Goal: Task Accomplishment & Management: Complete application form

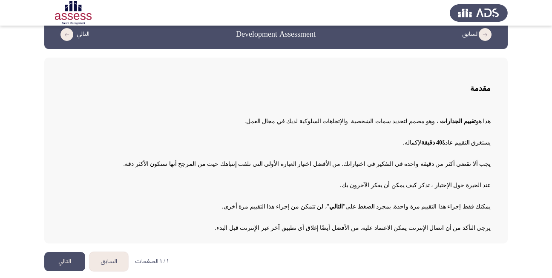
scroll to position [16, 0]
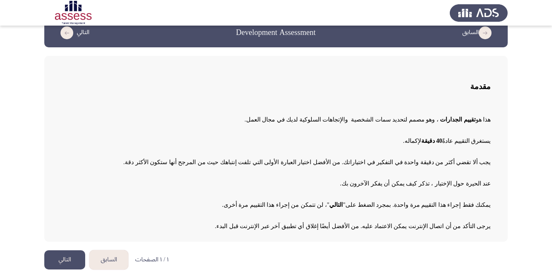
click at [65, 261] on button "التالي" at bounding box center [64, 259] width 41 height 19
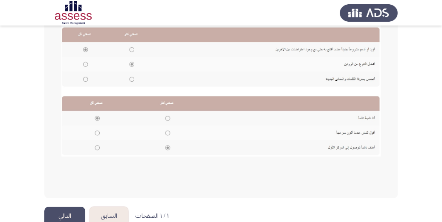
scroll to position [206, 0]
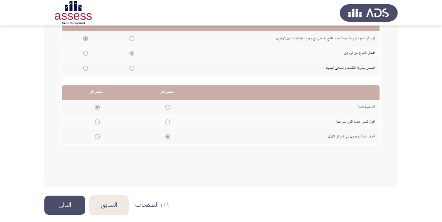
click at [167, 107] on img at bounding box center [220, 69] width 319 height 152
click at [92, 105] on img at bounding box center [220, 69] width 319 height 152
drag, startPoint x: 98, startPoint y: 114, endPoint x: 118, endPoint y: 114, distance: 19.6
click at [99, 114] on img at bounding box center [220, 69] width 319 height 152
click at [70, 203] on button "التالي" at bounding box center [64, 205] width 41 height 19
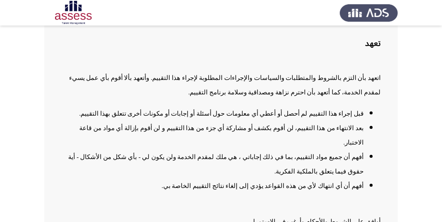
scroll to position [68, 0]
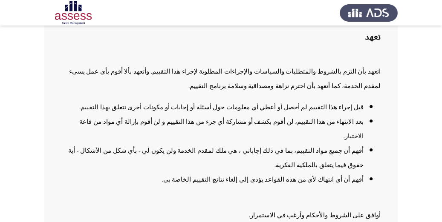
checkbox input "true"
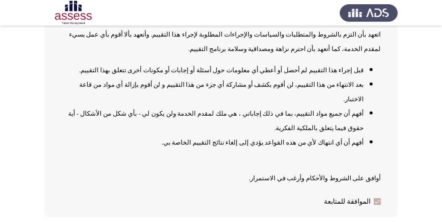
scroll to position [106, 0]
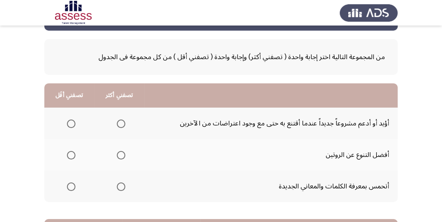
scroll to position [34, 0]
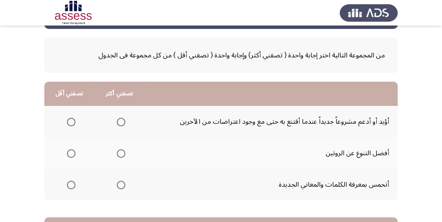
click at [70, 123] on span "Select an option" at bounding box center [71, 122] width 9 height 9
click at [70, 123] on input "Select an option" at bounding box center [71, 122] width 9 height 9
click at [123, 157] on span "Select an option" at bounding box center [121, 153] width 9 height 9
click at [123, 157] on input "Select an option" at bounding box center [121, 153] width 9 height 9
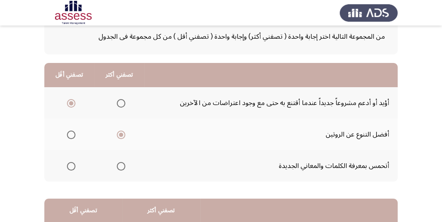
scroll to position [68, 0]
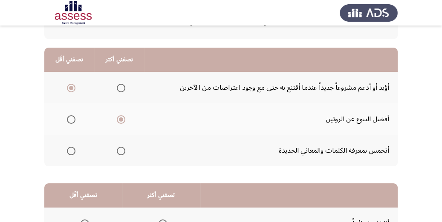
click at [121, 153] on span "Select an option" at bounding box center [121, 151] width 9 height 9
click at [121, 153] on input "Select an option" at bounding box center [121, 151] width 9 height 9
click at [120, 118] on span "Select an option" at bounding box center [121, 119] width 9 height 9
click at [120, 118] on input "Select an option" at bounding box center [121, 119] width 9 height 9
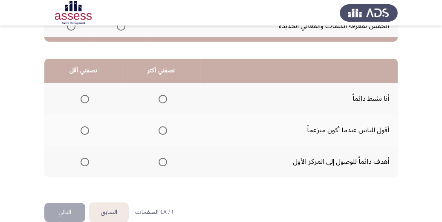
scroll to position [204, 0]
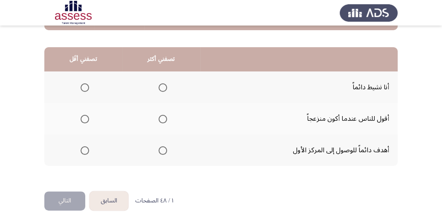
click at [158, 84] on span "Select an option" at bounding box center [162, 87] width 9 height 9
click at [158, 84] on input "Select an option" at bounding box center [162, 87] width 9 height 9
click at [161, 150] on span "Select an option" at bounding box center [162, 150] width 9 height 9
click at [161, 150] on input "Select an option" at bounding box center [162, 150] width 9 height 9
click at [87, 88] on span "Select an option" at bounding box center [84, 87] width 9 height 9
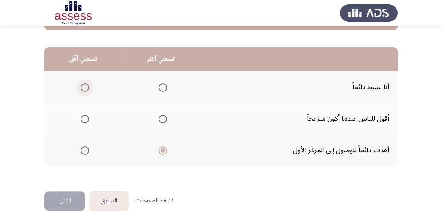
click at [87, 88] on input "Select an option" at bounding box center [84, 87] width 9 height 9
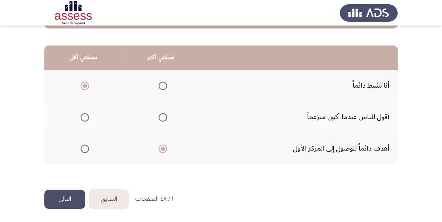
scroll to position [207, 0]
click at [73, 196] on button "التالي" at bounding box center [64, 198] width 41 height 19
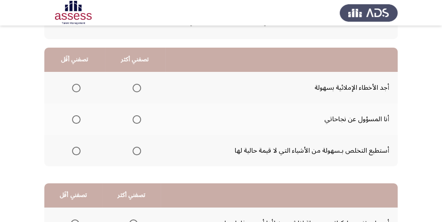
scroll to position [34, 0]
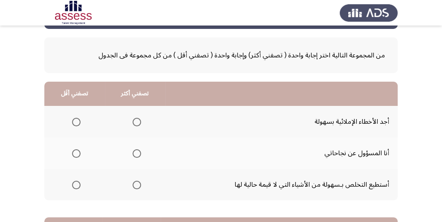
click at [134, 122] on span "Select an option" at bounding box center [136, 122] width 9 height 9
click at [134, 122] on input "Select an option" at bounding box center [136, 122] width 9 height 9
click at [76, 184] on span "Select an option" at bounding box center [76, 185] width 9 height 9
click at [76, 184] on input "Select an option" at bounding box center [76, 185] width 9 height 9
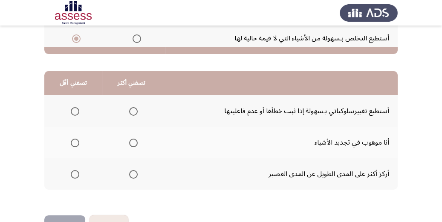
scroll to position [204, 0]
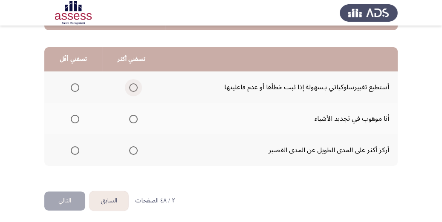
click at [134, 87] on span "Select an option" at bounding box center [133, 87] width 9 height 9
click at [134, 87] on input "Select an option" at bounding box center [133, 87] width 9 height 9
click at [72, 116] on span "Select an option" at bounding box center [75, 119] width 9 height 9
click at [72, 116] on input "Select an option" at bounding box center [75, 119] width 9 height 9
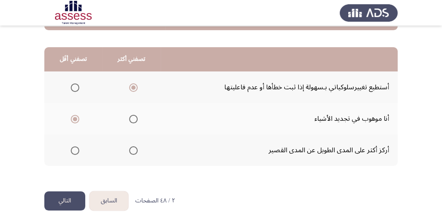
scroll to position [207, 0]
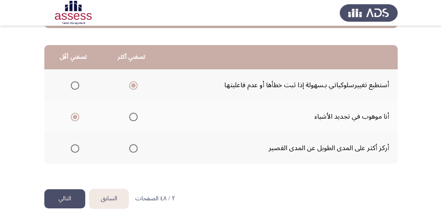
click at [75, 197] on button "التالي" at bounding box center [64, 198] width 41 height 19
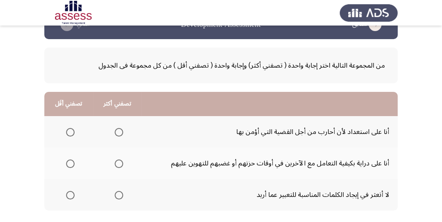
scroll to position [34, 0]
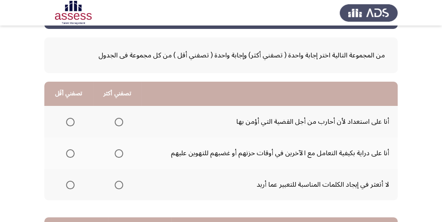
click at [118, 158] on mat-radio-group "Select an option" at bounding box center [117, 153] width 12 height 14
click at [118, 154] on span "Select an option" at bounding box center [119, 153] width 9 height 9
click at [118, 154] on input "Select an option" at bounding box center [119, 153] width 9 height 9
click at [121, 123] on span "Select an option" at bounding box center [119, 122] width 9 height 9
click at [121, 123] on input "Select an option" at bounding box center [119, 122] width 9 height 9
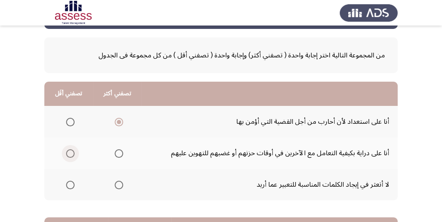
click at [72, 151] on span "Select an option" at bounding box center [70, 153] width 9 height 9
click at [72, 151] on input "Select an option" at bounding box center [70, 153] width 9 height 9
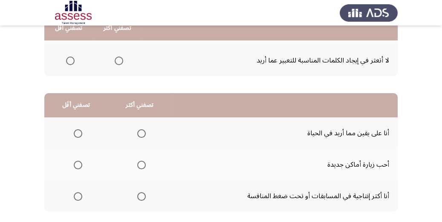
scroll to position [170, 0]
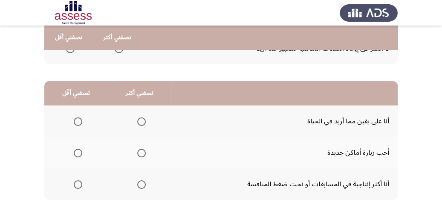
click at [134, 120] on label "Select an option" at bounding box center [140, 122] width 12 height 9
click at [137, 120] on input "Select an option" at bounding box center [141, 122] width 9 height 9
click at [75, 184] on span "Select an option" at bounding box center [78, 185] width 9 height 9
click at [75, 184] on input "Select an option" at bounding box center [78, 185] width 9 height 9
click at [140, 186] on span "Select an option" at bounding box center [141, 185] width 9 height 9
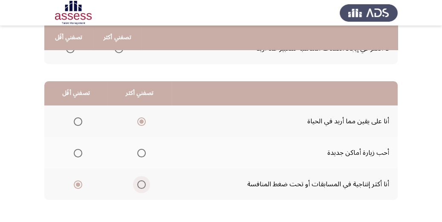
click at [140, 186] on input "Select an option" at bounding box center [141, 185] width 9 height 9
click at [79, 125] on mat-radio-group "Select an option" at bounding box center [76, 121] width 12 height 14
click at [79, 122] on span "Select an option" at bounding box center [78, 122] width 9 height 9
click at [79, 122] on input "Select an option" at bounding box center [78, 122] width 9 height 9
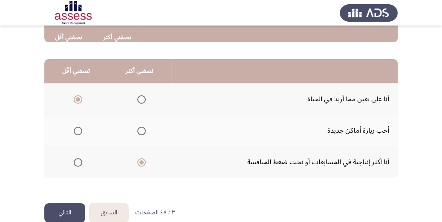
scroll to position [207, 0]
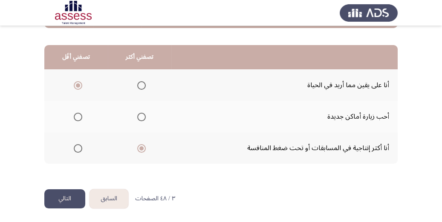
click at [75, 198] on button "التالي" at bounding box center [64, 198] width 41 height 19
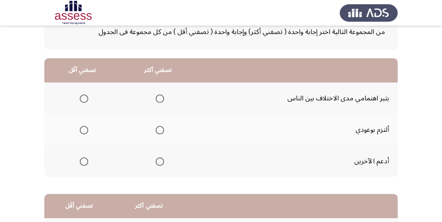
scroll to position [68, 0]
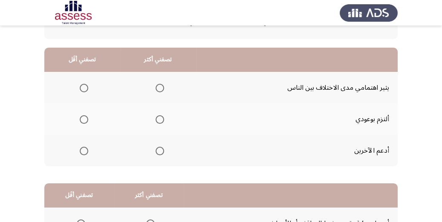
click at [158, 121] on span "Select an option" at bounding box center [159, 119] width 9 height 9
click at [158, 121] on input "Select an option" at bounding box center [159, 119] width 9 height 9
click at [85, 85] on span "Select an option" at bounding box center [84, 88] width 9 height 9
click at [85, 85] on input "Select an option" at bounding box center [84, 88] width 9 height 9
click at [83, 151] on span "Select an option" at bounding box center [84, 151] width 9 height 9
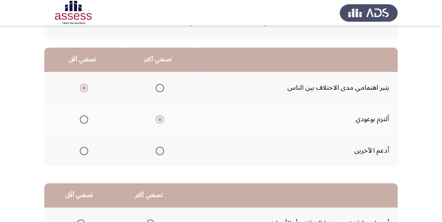
click at [83, 151] on input "Select an option" at bounding box center [84, 151] width 9 height 9
click at [161, 144] on mat-radio-group "Select an option" at bounding box center [158, 151] width 12 height 14
click at [160, 147] on span "Select an option" at bounding box center [159, 151] width 9 height 9
click at [160, 147] on input "Select an option" at bounding box center [159, 151] width 9 height 9
click at [87, 119] on span "Select an option" at bounding box center [84, 119] width 9 height 9
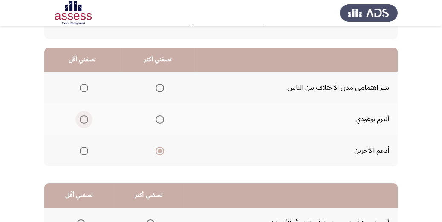
click at [87, 119] on input "Select an option" at bounding box center [84, 119] width 9 height 9
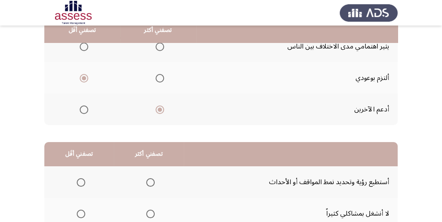
scroll to position [102, 0]
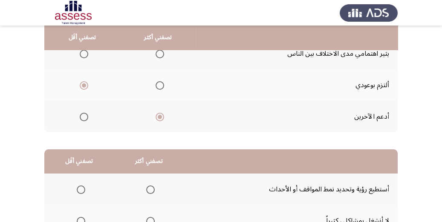
click at [160, 86] on span "Select an option" at bounding box center [159, 85] width 9 height 9
click at [160, 86] on input "Select an option" at bounding box center [159, 85] width 9 height 9
click at [83, 117] on span "Select an option" at bounding box center [84, 117] width 9 height 9
click at [83, 117] on input "Select an option" at bounding box center [84, 117] width 9 height 9
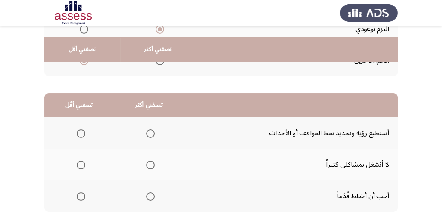
scroll to position [170, 0]
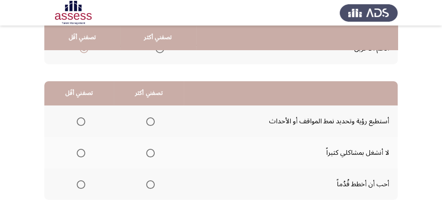
click at [153, 152] on th at bounding box center [149, 153] width 70 height 32
click at [150, 152] on span "Select an option" at bounding box center [150, 153] width 9 height 9
click at [150, 152] on input "Select an option" at bounding box center [150, 153] width 9 height 9
click at [149, 119] on span "Select an option" at bounding box center [150, 122] width 9 height 9
click at [149, 119] on input "Select an option" at bounding box center [150, 122] width 9 height 9
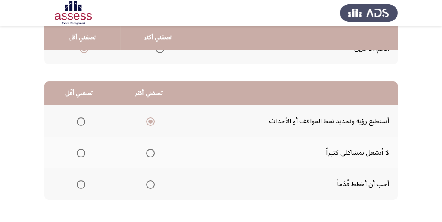
click at [79, 187] on span "Select an option" at bounding box center [81, 185] width 9 height 9
click at [79, 187] on input "Select an option" at bounding box center [81, 185] width 9 height 9
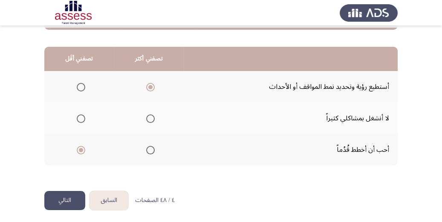
scroll to position [207, 0]
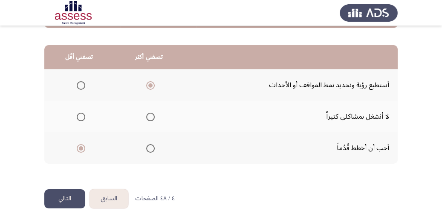
click at [77, 198] on button "التالي" at bounding box center [64, 198] width 41 height 19
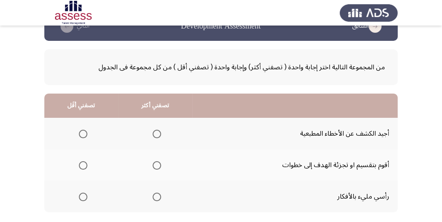
scroll to position [34, 0]
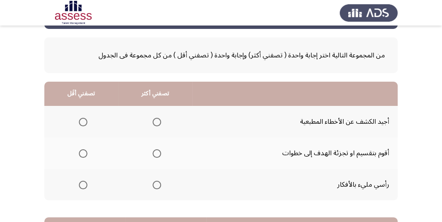
click at [158, 123] on span "Select an option" at bounding box center [156, 122] width 9 height 9
click at [158, 123] on input "Select an option" at bounding box center [156, 122] width 9 height 9
click at [79, 188] on span "Select an option" at bounding box center [83, 185] width 9 height 9
click at [79, 188] on input "Select an option" at bounding box center [83, 185] width 9 height 9
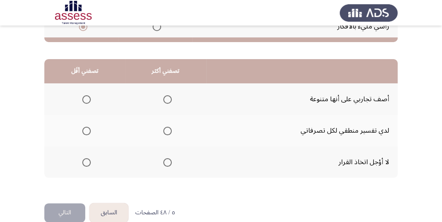
scroll to position [204, 0]
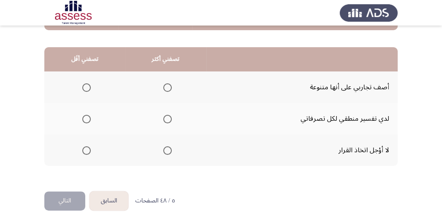
click at [166, 116] on span "Select an option" at bounding box center [167, 119] width 9 height 9
click at [166, 116] on input "Select an option" at bounding box center [167, 119] width 9 height 9
click at [80, 155] on mat-radio-group "Select an option" at bounding box center [85, 150] width 12 height 14
click at [88, 149] on span "Select an option" at bounding box center [86, 150] width 9 height 9
click at [88, 149] on input "Select an option" at bounding box center [86, 150] width 9 height 9
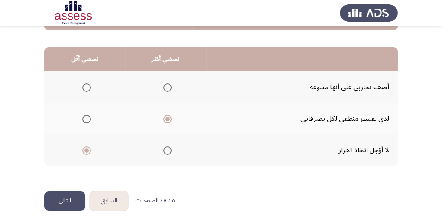
click at [66, 199] on button "التالي" at bounding box center [64, 201] width 41 height 19
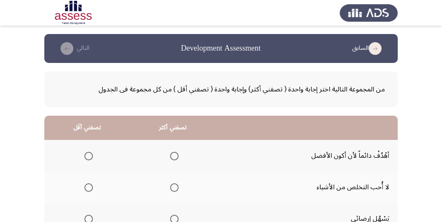
click at [171, 155] on span "Select an option" at bounding box center [174, 156] width 9 height 9
click at [171, 155] on input "Select an option" at bounding box center [174, 156] width 9 height 9
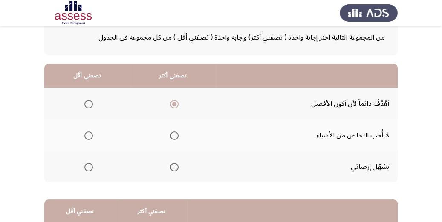
scroll to position [68, 0]
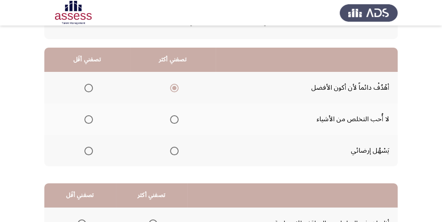
click at [89, 149] on span "Select an option" at bounding box center [88, 151] width 9 height 9
click at [89, 149] on input "Select an option" at bounding box center [88, 151] width 9 height 9
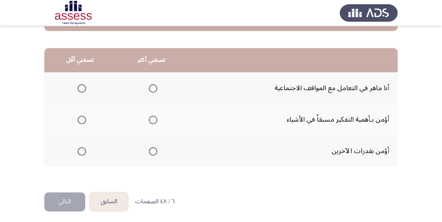
scroll to position [204, 0]
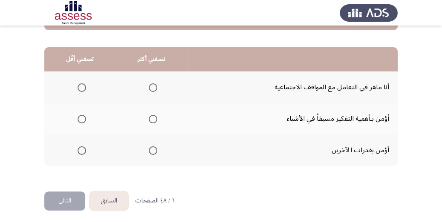
click at [83, 84] on span "Select an option" at bounding box center [81, 87] width 9 height 9
click at [83, 84] on input "Select an option" at bounding box center [81, 87] width 9 height 9
click at [150, 121] on span "Select an option" at bounding box center [153, 119] width 9 height 9
click at [150, 121] on input "Select an option" at bounding box center [153, 119] width 9 height 9
click at [156, 149] on span "Select an option" at bounding box center [153, 150] width 9 height 9
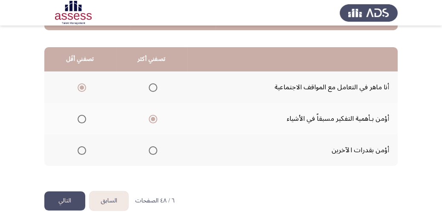
click at [156, 149] on input "Select an option" at bounding box center [153, 150] width 9 height 9
click at [81, 149] on span "Select an option" at bounding box center [81, 150] width 9 height 9
click at [81, 149] on input "Select an option" at bounding box center [81, 150] width 9 height 9
click at [152, 118] on span "Select an option" at bounding box center [153, 119] width 9 height 9
click at [152, 118] on input "Select an option" at bounding box center [153, 119] width 9 height 9
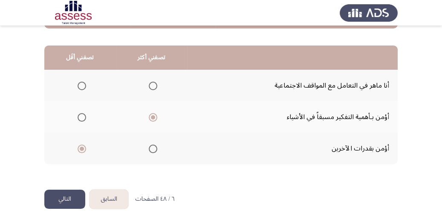
scroll to position [207, 0]
click at [77, 192] on button "التالي" at bounding box center [64, 198] width 41 height 19
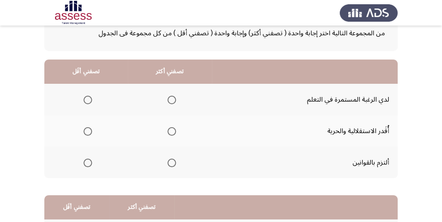
scroll to position [68, 0]
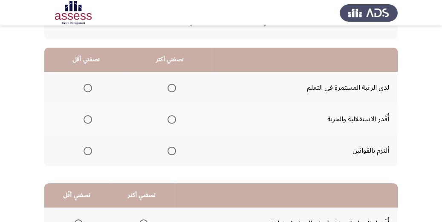
click at [170, 85] on span "Select an option" at bounding box center [171, 88] width 9 height 9
click at [170, 85] on input "Select an option" at bounding box center [171, 88] width 9 height 9
click at [90, 116] on span "Select an option" at bounding box center [87, 119] width 9 height 9
click at [90, 116] on input "Select an option" at bounding box center [87, 119] width 9 height 9
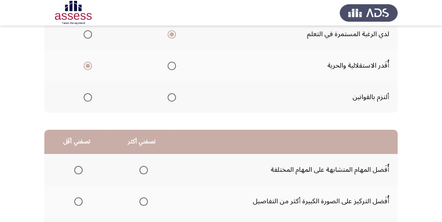
scroll to position [170, 0]
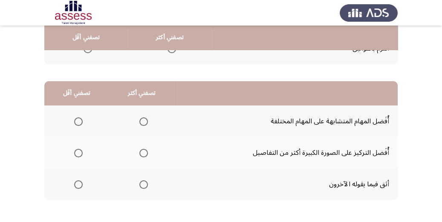
click at [143, 121] on span "Select an option" at bounding box center [143, 122] width 9 height 9
click at [143, 121] on input "Select an option" at bounding box center [143, 122] width 9 height 9
click at [80, 183] on span "Select an option" at bounding box center [78, 185] width 9 height 9
click at [80, 183] on input "Select an option" at bounding box center [78, 185] width 9 height 9
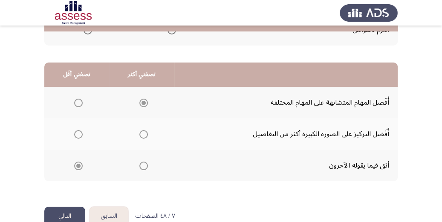
scroll to position [207, 0]
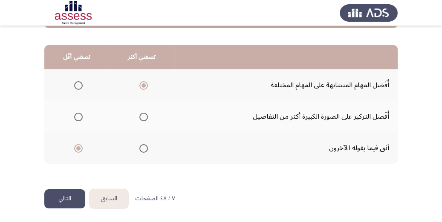
click at [70, 199] on button "التالي" at bounding box center [64, 198] width 41 height 19
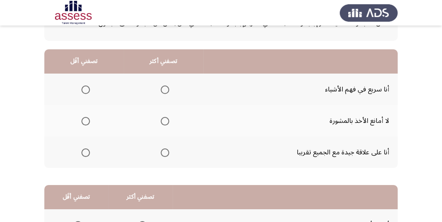
scroll to position [68, 0]
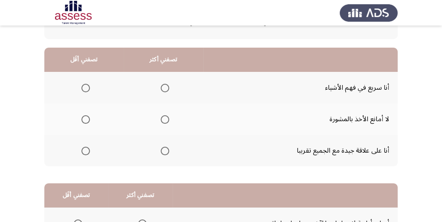
click at [164, 86] on span "Select an option" at bounding box center [165, 88] width 9 height 9
click at [164, 86] on input "Select an option" at bounding box center [165, 88] width 9 height 9
click at [92, 120] on th at bounding box center [83, 119] width 79 height 32
click at [165, 121] on span "Select an option" at bounding box center [165, 119] width 9 height 9
click at [165, 121] on input "Select an option" at bounding box center [165, 119] width 9 height 9
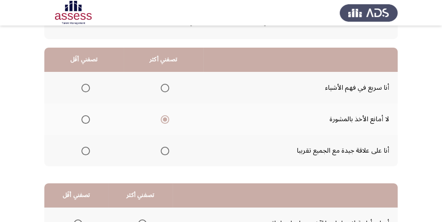
click at [85, 147] on span "Select an option" at bounding box center [85, 151] width 9 height 9
click at [85, 147] on input "Select an option" at bounding box center [85, 151] width 9 height 9
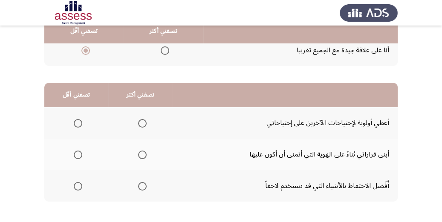
scroll to position [170, 0]
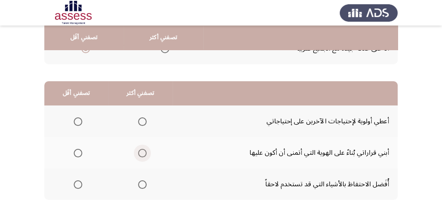
click at [145, 152] on span "Select an option" at bounding box center [142, 153] width 9 height 9
click at [145, 152] on input "Select an option" at bounding box center [142, 153] width 9 height 9
click at [73, 184] on label "Select an option" at bounding box center [76, 185] width 12 height 9
click at [74, 184] on input "Select an option" at bounding box center [78, 185] width 9 height 9
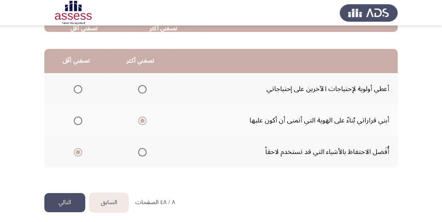
scroll to position [207, 0]
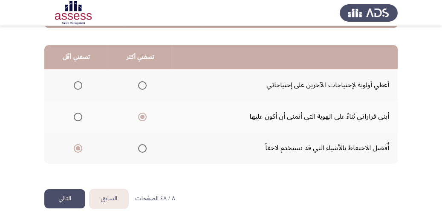
click at [65, 199] on button "التالي" at bounding box center [64, 198] width 41 height 19
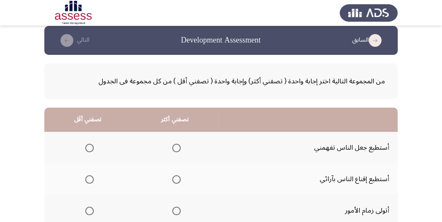
scroll to position [34, 0]
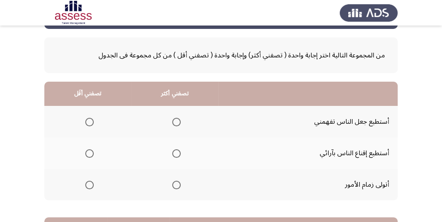
click at [182, 187] on th at bounding box center [174, 185] width 87 height 32
click at [176, 184] on span "Select an option" at bounding box center [176, 185] width 9 height 9
click at [176, 184] on input "Select an option" at bounding box center [176, 185] width 9 height 9
click at [89, 121] on span "Select an option" at bounding box center [89, 122] width 9 height 9
click at [89, 121] on input "Select an option" at bounding box center [89, 122] width 9 height 9
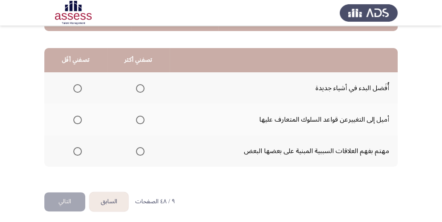
scroll to position [204, 0]
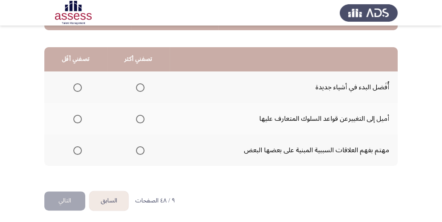
click at [142, 118] on span "Select an option" at bounding box center [140, 119] width 9 height 9
click at [142, 118] on input "Select an option" at bounding box center [140, 119] width 9 height 9
click at [73, 149] on span "Select an option" at bounding box center [77, 150] width 9 height 9
click at [73, 149] on input "Select an option" at bounding box center [77, 150] width 9 height 9
click at [68, 198] on button "التالي" at bounding box center [64, 201] width 41 height 19
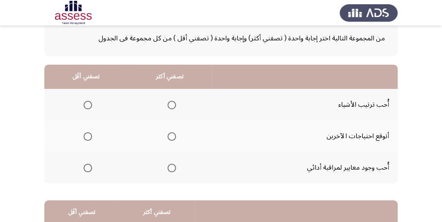
scroll to position [68, 0]
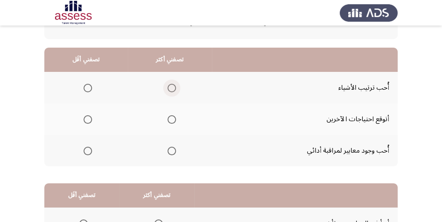
click at [164, 90] on label "Select an option" at bounding box center [170, 88] width 12 height 9
click at [167, 90] on input "Select an option" at bounding box center [171, 88] width 9 height 9
click at [94, 157] on th at bounding box center [85, 151] width 83 height 32
click at [90, 150] on span "Select an option" at bounding box center [87, 151] width 9 height 9
click at [90, 150] on input "Select an option" at bounding box center [87, 151] width 9 height 9
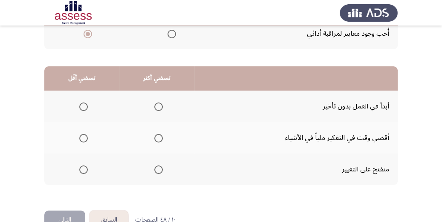
scroll to position [204, 0]
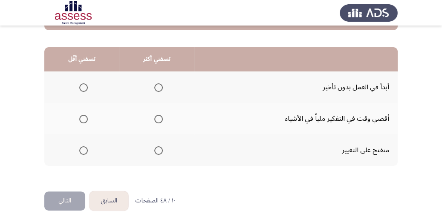
click at [80, 148] on span "Select an option" at bounding box center [83, 150] width 9 height 9
click at [80, 148] on input "Select an option" at bounding box center [83, 150] width 9 height 9
click at [158, 152] on span "Select an option" at bounding box center [158, 150] width 9 height 9
click at [158, 152] on input "Select an option" at bounding box center [158, 150] width 9 height 9
click at [155, 89] on span "Select an option" at bounding box center [158, 87] width 9 height 9
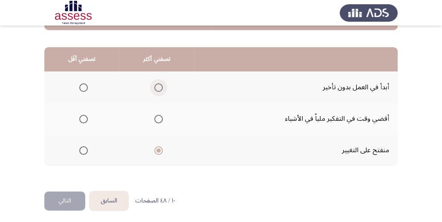
click at [155, 89] on input "Select an option" at bounding box center [158, 87] width 9 height 9
click at [84, 152] on span "Select an option" at bounding box center [83, 150] width 9 height 9
click at [84, 152] on input "Select an option" at bounding box center [83, 150] width 9 height 9
click at [58, 202] on button "التالي" at bounding box center [64, 201] width 41 height 19
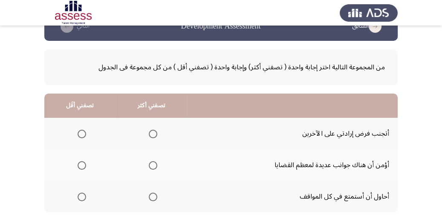
scroll to position [34, 0]
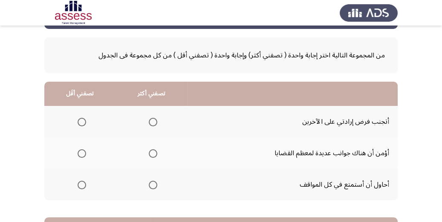
click at [155, 152] on span "Select an option" at bounding box center [153, 153] width 9 height 9
click at [155, 152] on input "Select an option" at bounding box center [153, 153] width 9 height 9
click at [83, 186] on span "Select an option" at bounding box center [81, 185] width 9 height 9
click at [83, 186] on input "Select an option" at bounding box center [81, 185] width 9 height 9
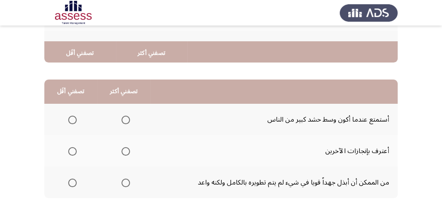
scroll to position [204, 0]
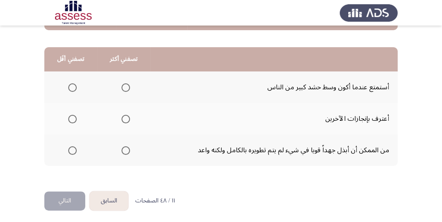
click at [121, 120] on span "Select an option" at bounding box center [125, 119] width 9 height 9
click at [121, 120] on input "Select an option" at bounding box center [125, 119] width 9 height 9
click at [76, 149] on span "Select an option" at bounding box center [72, 150] width 9 height 9
click at [76, 149] on input "Select an option" at bounding box center [72, 150] width 9 height 9
click at [65, 197] on button "التالي" at bounding box center [64, 201] width 41 height 19
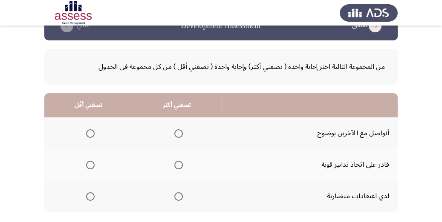
scroll to position [34, 0]
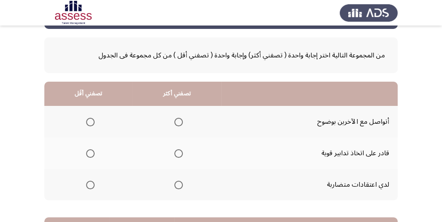
click at [181, 123] on span "Select an option" at bounding box center [178, 122] width 9 height 9
click at [181, 123] on input "Select an option" at bounding box center [178, 122] width 9 height 9
click at [89, 154] on span "Select an option" at bounding box center [90, 153] width 9 height 9
click at [89, 154] on input "Select an option" at bounding box center [90, 153] width 9 height 9
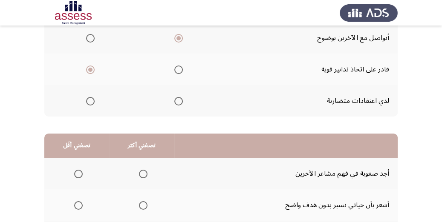
scroll to position [170, 0]
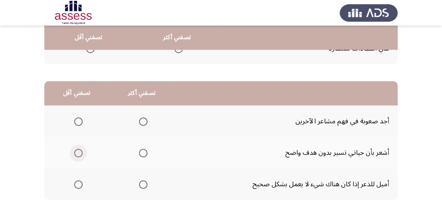
click at [76, 155] on span "Select an option" at bounding box center [78, 153] width 9 height 9
click at [76, 155] on input "Select an option" at bounding box center [78, 153] width 9 height 9
click at [141, 156] on span "Select an option" at bounding box center [143, 153] width 9 height 9
click at [141, 156] on input "Select an option" at bounding box center [143, 153] width 9 height 9
click at [80, 184] on span "Select an option" at bounding box center [78, 185] width 9 height 9
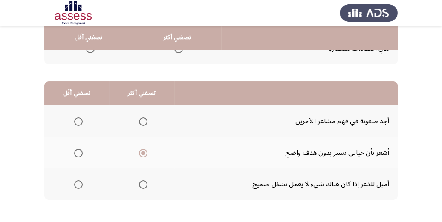
click at [80, 184] on input "Select an option" at bounding box center [78, 185] width 9 height 9
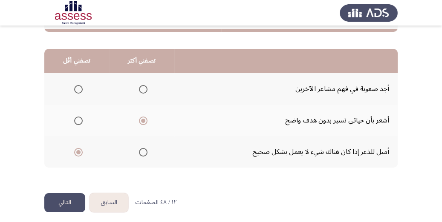
scroll to position [207, 0]
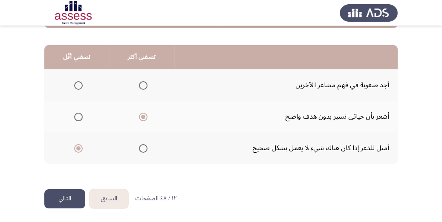
click at [77, 114] on span "Select an option" at bounding box center [78, 117] width 9 height 9
click at [77, 114] on input "Select an option" at bounding box center [78, 117] width 9 height 9
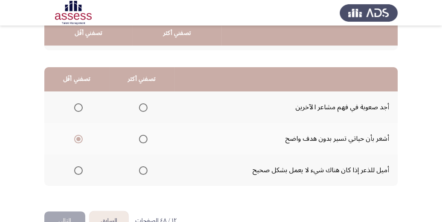
scroll to position [172, 0]
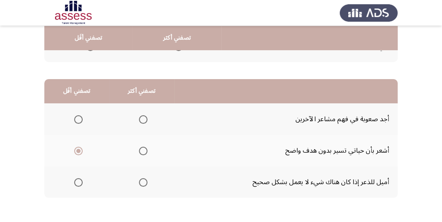
click at [144, 180] on span "Select an option" at bounding box center [143, 182] width 9 height 9
click at [144, 180] on input "Select an option" at bounding box center [143, 182] width 9 height 9
click at [142, 150] on span "Select an option" at bounding box center [143, 151] width 9 height 9
click at [142, 150] on input "Select an option" at bounding box center [143, 151] width 9 height 9
click at [74, 181] on span "Select an option" at bounding box center [78, 182] width 9 height 9
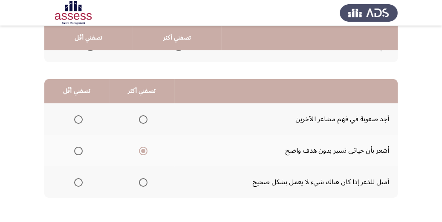
click at [74, 181] on input "Select an option" at bounding box center [78, 182] width 9 height 9
click at [82, 152] on th at bounding box center [76, 151] width 65 height 32
click at [78, 149] on span "Select an option" at bounding box center [78, 151] width 9 height 9
click at [78, 149] on input "Select an option" at bounding box center [78, 151] width 9 height 9
click at [78, 149] on span "Select an option" at bounding box center [78, 151] width 4 height 4
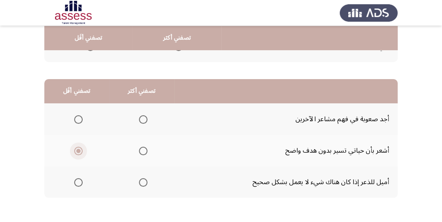
click at [78, 149] on span "Select an option" at bounding box center [78, 151] width 4 height 4
click at [78, 149] on input "Select an option" at bounding box center [78, 151] width 9 height 9
click at [78, 149] on span "Select an option" at bounding box center [78, 151] width 4 height 4
click at [78, 149] on input "Select an option" at bounding box center [78, 151] width 9 height 9
click at [73, 178] on label "Select an option" at bounding box center [77, 182] width 12 height 9
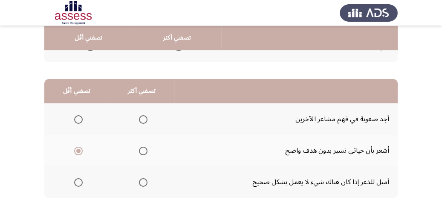
click at [74, 178] on input "Select an option" at bounding box center [78, 182] width 9 height 9
click at [80, 151] on span "Select an option" at bounding box center [78, 151] width 9 height 9
click at [80, 151] on input "Select an option" at bounding box center [78, 151] width 9 height 9
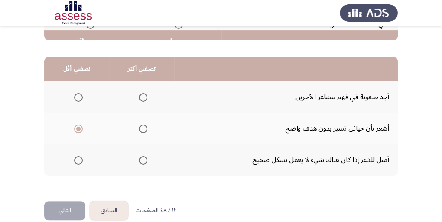
scroll to position [207, 0]
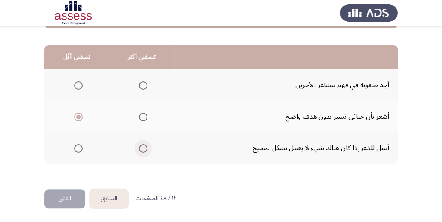
click at [145, 144] on span "Select an option" at bounding box center [143, 148] width 9 height 9
click at [145, 144] on input "Select an option" at bounding box center [143, 148] width 9 height 9
click at [141, 117] on span "Select an option" at bounding box center [143, 117] width 9 height 9
click at [141, 117] on input "Select an option" at bounding box center [143, 117] width 9 height 9
click at [64, 149] on th at bounding box center [76, 148] width 65 height 32
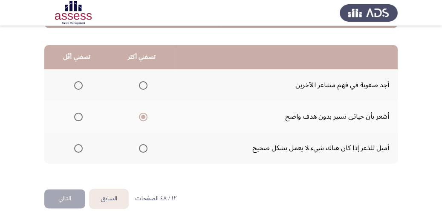
click at [72, 144] on label "Select an option" at bounding box center [77, 148] width 12 height 9
click at [74, 144] on input "Select an option" at bounding box center [78, 148] width 9 height 9
click at [73, 195] on button "التالي" at bounding box center [64, 198] width 41 height 19
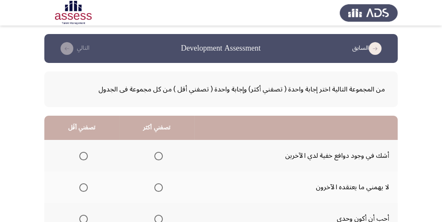
click at [158, 156] on span "Select an option" at bounding box center [158, 156] width 9 height 9
click at [158, 156] on input "Select an option" at bounding box center [158, 156] width 9 height 9
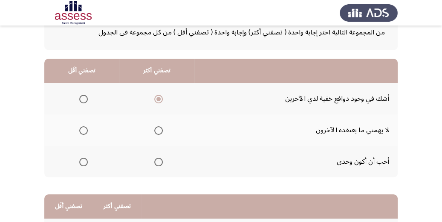
scroll to position [68, 0]
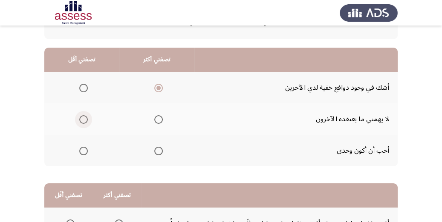
click at [77, 121] on label "Select an option" at bounding box center [82, 119] width 12 height 9
click at [79, 121] on input "Select an option" at bounding box center [83, 119] width 9 height 9
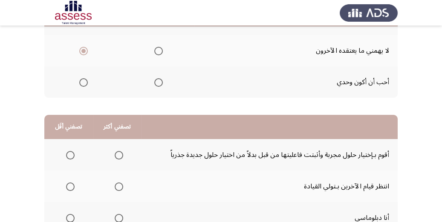
scroll to position [170, 0]
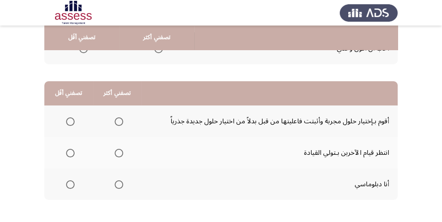
click at [115, 185] on span "Select an option" at bounding box center [119, 185] width 9 height 9
click at [115, 185] on input "Select an option" at bounding box center [119, 185] width 9 height 9
click at [75, 119] on th at bounding box center [68, 122] width 49 height 32
click at [71, 119] on span "Select an option" at bounding box center [70, 122] width 9 height 9
click at [71, 119] on input "Select an option" at bounding box center [70, 122] width 9 height 9
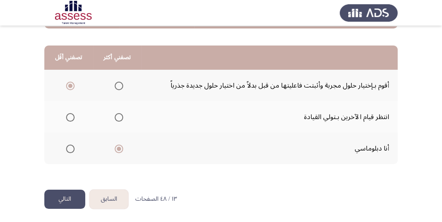
scroll to position [207, 0]
click at [73, 194] on button "التالي" at bounding box center [64, 198] width 41 height 19
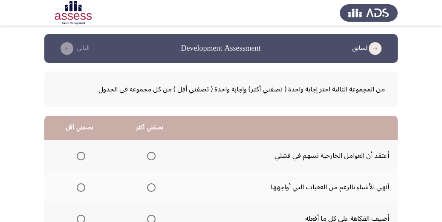
click at [150, 188] on span "Select an option" at bounding box center [151, 188] width 9 height 9
click at [150, 188] on input "Select an option" at bounding box center [151, 188] width 9 height 9
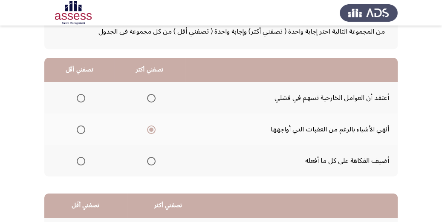
scroll to position [68, 0]
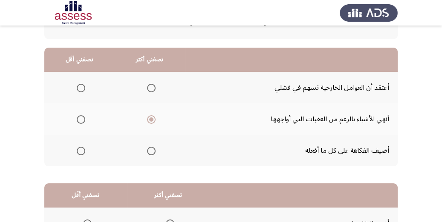
click at [80, 150] on span "Select an option" at bounding box center [81, 151] width 9 height 9
click at [80, 150] on input "Select an option" at bounding box center [81, 151] width 9 height 9
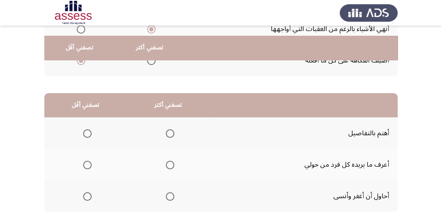
scroll to position [170, 0]
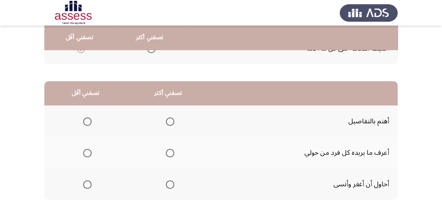
click at [169, 119] on span "Select an option" at bounding box center [170, 122] width 9 height 9
click at [169, 119] on input "Select an option" at bounding box center [170, 122] width 9 height 9
click at [87, 149] on span "Select an option" at bounding box center [87, 153] width 9 height 9
click at [87, 149] on input "Select an option" at bounding box center [87, 153] width 9 height 9
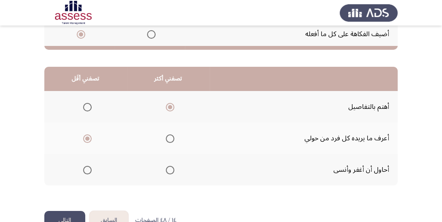
scroll to position [207, 0]
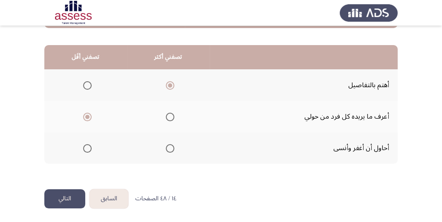
click at [76, 202] on button "التالي" at bounding box center [64, 198] width 41 height 19
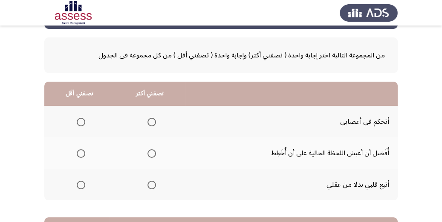
scroll to position [68, 0]
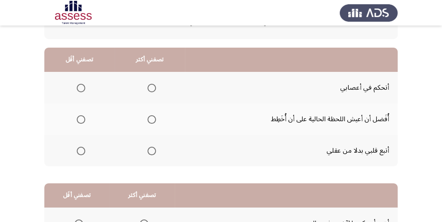
click at [153, 88] on span "Select an option" at bounding box center [151, 88] width 9 height 9
click at [153, 88] on input "Select an option" at bounding box center [151, 88] width 9 height 9
click at [78, 150] on span "Select an option" at bounding box center [81, 151] width 9 height 9
click at [78, 150] on input "Select an option" at bounding box center [81, 151] width 9 height 9
click at [73, 118] on label "Select an option" at bounding box center [79, 119] width 12 height 9
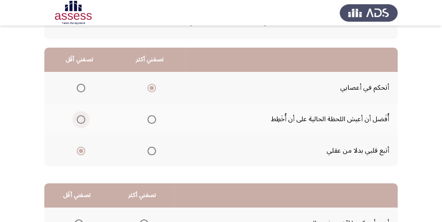
click at [77, 118] on input "Select an option" at bounding box center [81, 119] width 9 height 9
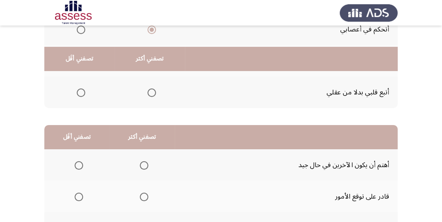
scroll to position [170, 0]
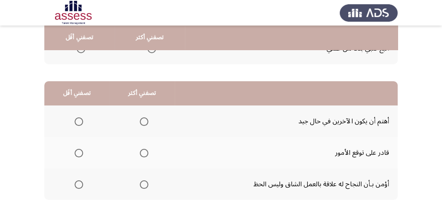
click at [143, 185] on span "Select an option" at bounding box center [144, 185] width 9 height 9
click at [143, 185] on input "Select an option" at bounding box center [144, 185] width 9 height 9
click at [75, 149] on span "Select an option" at bounding box center [79, 153] width 9 height 9
click at [75, 149] on input "Select an option" at bounding box center [79, 153] width 9 height 9
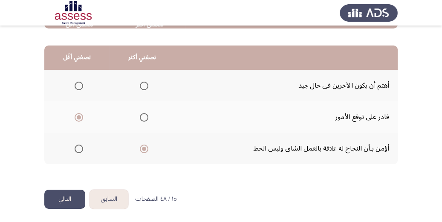
scroll to position [207, 0]
click at [63, 195] on button "التالي" at bounding box center [64, 198] width 41 height 19
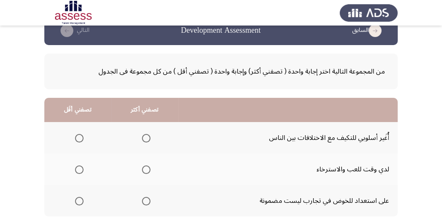
scroll to position [34, 0]
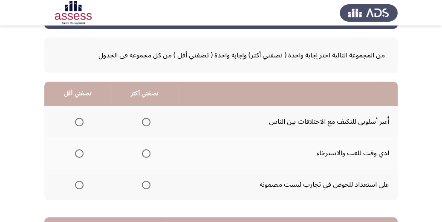
click at [151, 123] on th at bounding box center [144, 122] width 67 height 32
click at [148, 121] on span "Select an option" at bounding box center [146, 122] width 9 height 9
click at [148, 121] on input "Select an option" at bounding box center [146, 122] width 9 height 9
click at [83, 181] on th at bounding box center [77, 185] width 67 height 32
click at [80, 187] on span "Select an option" at bounding box center [79, 185] width 9 height 9
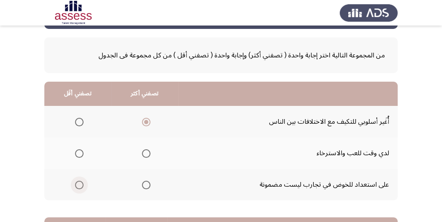
click at [80, 187] on input "Select an option" at bounding box center [79, 185] width 9 height 9
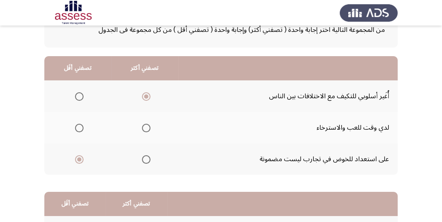
scroll to position [102, 0]
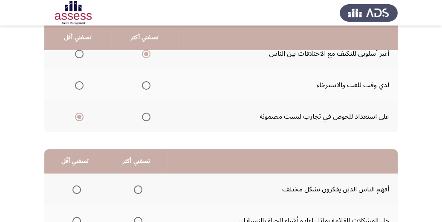
click at [135, 189] on span "Select an option" at bounding box center [138, 190] width 9 height 9
click at [135, 189] on input "Select an option" at bounding box center [138, 190] width 9 height 9
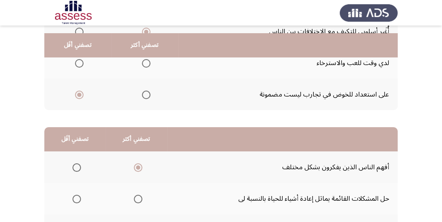
scroll to position [136, 0]
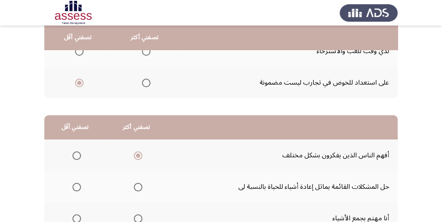
click at [73, 187] on span "Select an option" at bounding box center [76, 187] width 9 height 9
click at [73, 187] on input "Select an option" at bounding box center [76, 187] width 9 height 9
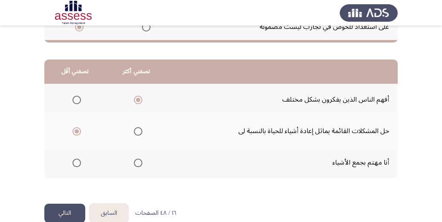
scroll to position [207, 0]
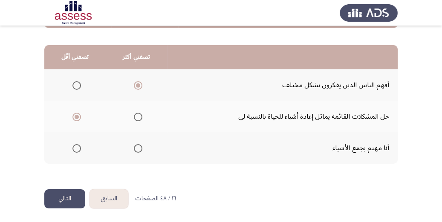
click at [71, 198] on button "التالي" at bounding box center [64, 198] width 41 height 19
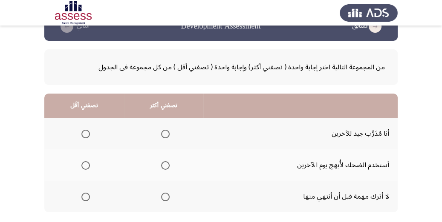
scroll to position [34, 0]
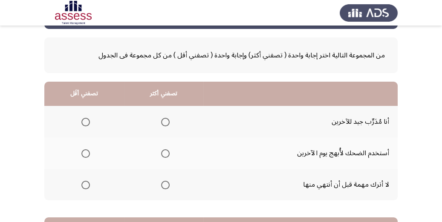
click at [169, 184] on th at bounding box center [164, 185] width 80 height 32
click at [165, 185] on span "Select an option" at bounding box center [165, 185] width 9 height 9
click at [165, 185] on input "Select an option" at bounding box center [165, 185] width 9 height 9
click at [86, 121] on span "Select an option" at bounding box center [85, 122] width 9 height 9
click at [86, 121] on input "Select an option" at bounding box center [85, 122] width 9 height 9
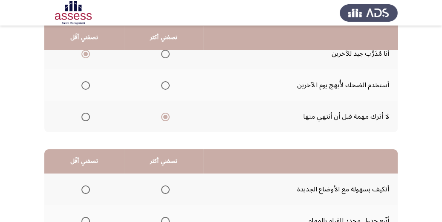
scroll to position [136, 0]
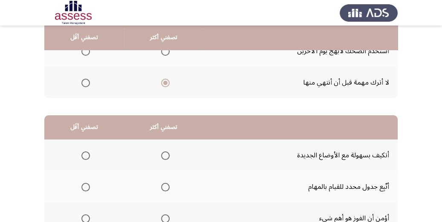
click at [164, 187] on span "Select an option" at bounding box center [165, 187] width 9 height 9
click at [164, 187] on input "Select an option" at bounding box center [165, 187] width 9 height 9
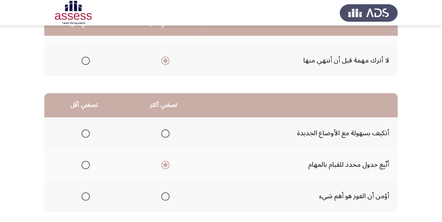
scroll to position [170, 0]
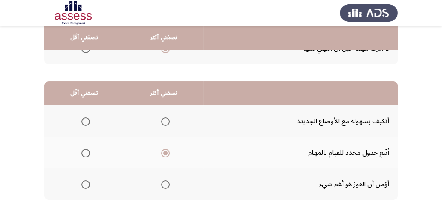
click at [83, 123] on span "Select an option" at bounding box center [85, 122] width 9 height 9
click at [83, 123] on input "Select an option" at bounding box center [85, 122] width 9 height 9
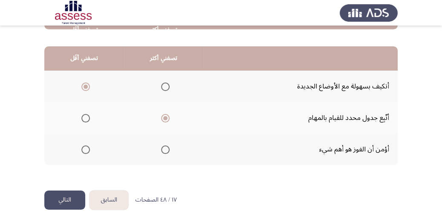
scroll to position [207, 0]
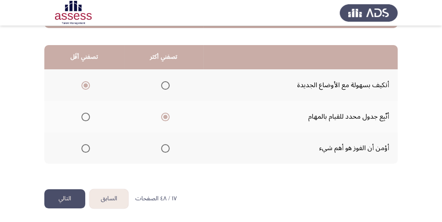
click at [66, 196] on button "التالي" at bounding box center [64, 198] width 41 height 19
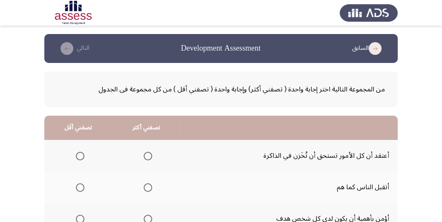
scroll to position [34, 0]
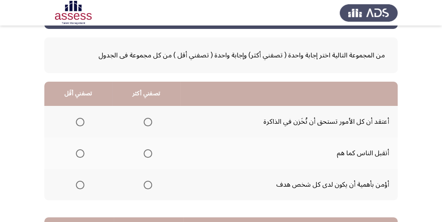
click at [149, 121] on span "Select an option" at bounding box center [148, 122] width 9 height 9
click at [149, 121] on input "Select an option" at bounding box center [148, 122] width 9 height 9
click at [87, 123] on th at bounding box center [78, 122] width 68 height 32
click at [82, 120] on span "Select an option" at bounding box center [80, 122] width 9 height 9
click at [82, 120] on input "Select an option" at bounding box center [80, 122] width 9 height 9
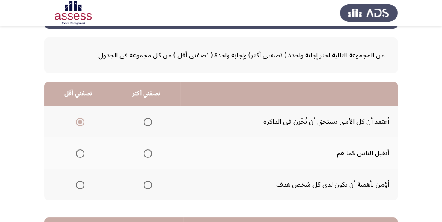
click at [147, 185] on span "Select an option" at bounding box center [148, 185] width 9 height 9
click at [147, 185] on input "Select an option" at bounding box center [148, 185] width 9 height 9
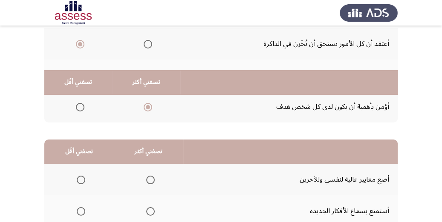
scroll to position [170, 0]
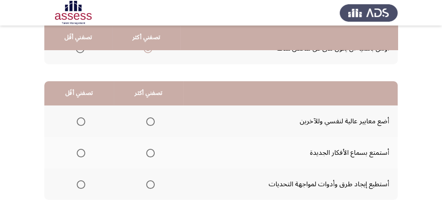
click at [153, 186] on th at bounding box center [148, 185] width 69 height 32
click at [152, 182] on span "Select an option" at bounding box center [150, 185] width 9 height 9
click at [152, 182] on input "Select an option" at bounding box center [150, 185] width 9 height 9
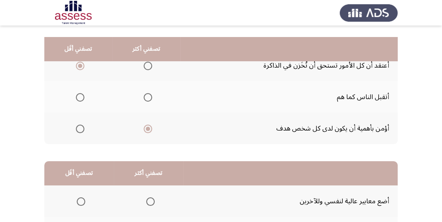
scroll to position [102, 0]
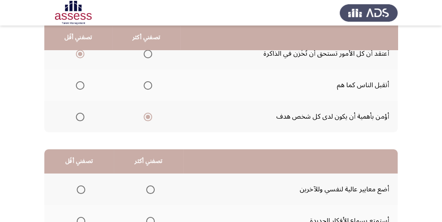
click at [82, 189] on span "Select an option" at bounding box center [81, 190] width 9 height 9
click at [82, 189] on input "Select an option" at bounding box center [81, 190] width 9 height 9
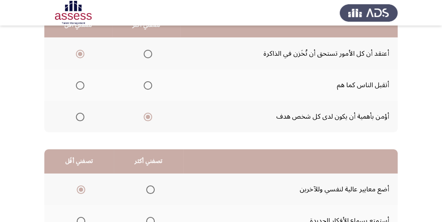
scroll to position [68, 0]
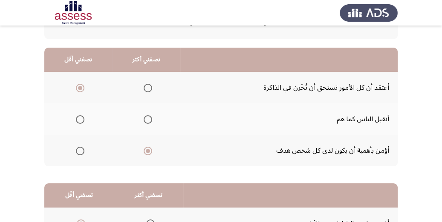
click at [75, 123] on label "Select an option" at bounding box center [78, 119] width 12 height 9
click at [76, 123] on input "Select an option" at bounding box center [80, 119] width 9 height 9
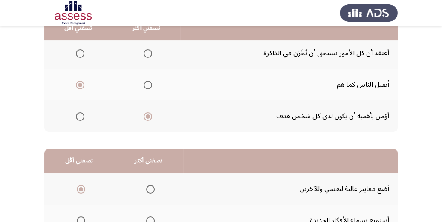
scroll to position [136, 0]
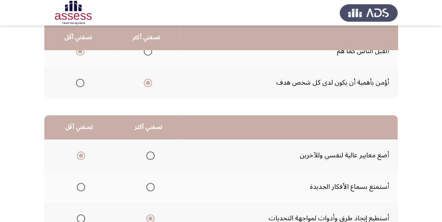
click at [148, 152] on span "Select an option" at bounding box center [150, 156] width 9 height 9
click at [148, 152] on input "Select an option" at bounding box center [150, 156] width 9 height 9
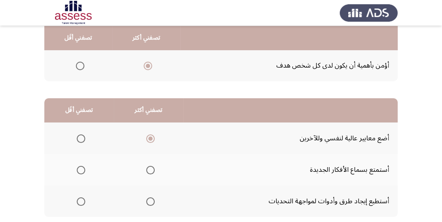
scroll to position [170, 0]
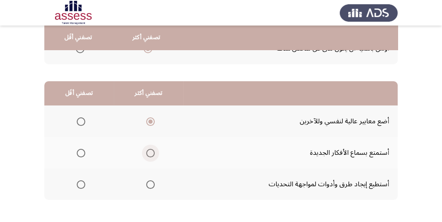
click at [148, 150] on span "Select an option" at bounding box center [150, 153] width 9 height 9
click at [148, 150] on input "Select an option" at bounding box center [150, 153] width 9 height 9
click at [84, 121] on span "Select an option" at bounding box center [81, 122] width 9 height 9
click at [84, 121] on input "Select an option" at bounding box center [81, 122] width 9 height 9
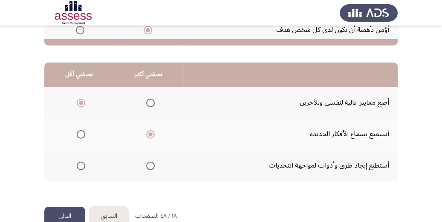
scroll to position [207, 0]
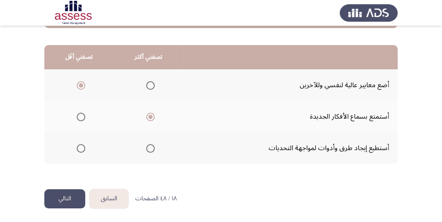
click at [64, 198] on button "التالي" at bounding box center [64, 198] width 41 height 19
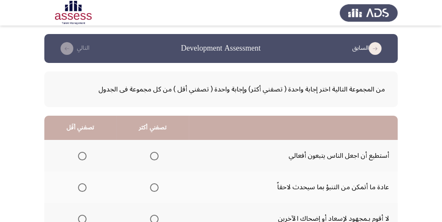
click at [154, 155] on span "Select an option" at bounding box center [154, 156] width 9 height 9
click at [154, 155] on input "Select an option" at bounding box center [154, 156] width 9 height 9
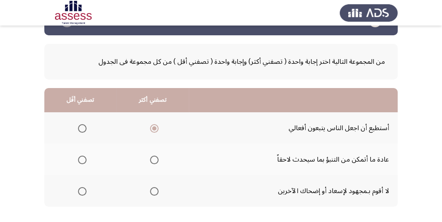
scroll to position [68, 0]
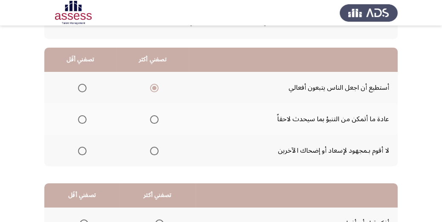
click at [80, 119] on span "Select an option" at bounding box center [82, 119] width 9 height 9
click at [80, 119] on input "Select an option" at bounding box center [82, 119] width 9 height 9
click at [81, 148] on span "Select an option" at bounding box center [82, 151] width 9 height 9
click at [81, 148] on input "Select an option" at bounding box center [82, 151] width 9 height 9
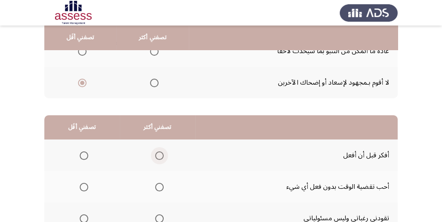
click at [157, 154] on span "Select an option" at bounding box center [159, 156] width 9 height 9
click at [157, 154] on input "Select an option" at bounding box center [159, 156] width 9 height 9
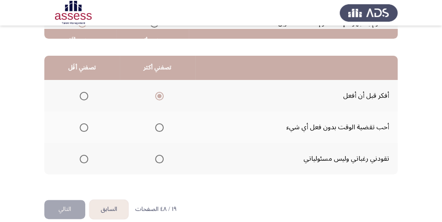
scroll to position [204, 0]
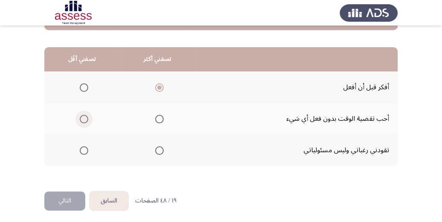
click at [80, 119] on span "Select an option" at bounding box center [84, 119] width 9 height 9
click at [80, 119] on input "Select an option" at bounding box center [84, 119] width 9 height 9
click at [70, 196] on button "التالي" at bounding box center [64, 201] width 41 height 19
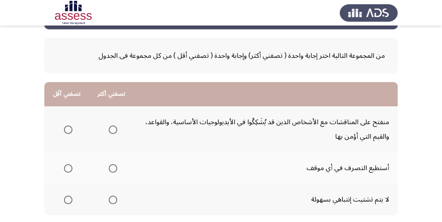
scroll to position [34, 0]
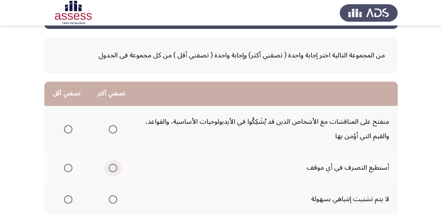
click at [110, 168] on span "Select an option" at bounding box center [113, 168] width 9 height 9
click at [110, 168] on input "Select an option" at bounding box center [113, 168] width 9 height 9
click at [66, 198] on span "Select an option" at bounding box center [68, 199] width 9 height 9
click at [66, 198] on input "Select an option" at bounding box center [68, 199] width 9 height 9
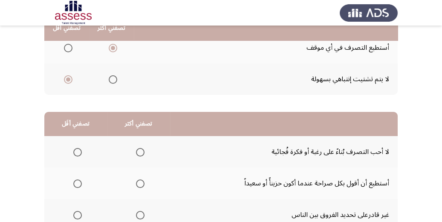
scroll to position [170, 0]
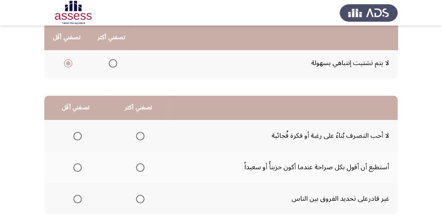
click at [77, 201] on span "Select an option" at bounding box center [77, 199] width 9 height 9
click at [77, 201] on input "Select an option" at bounding box center [77, 199] width 9 height 9
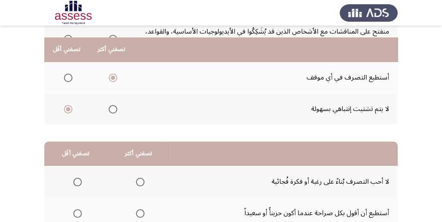
scroll to position [136, 0]
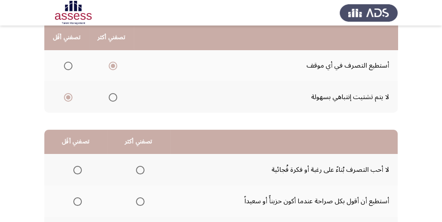
click at [139, 204] on span "Select an option" at bounding box center [140, 202] width 9 height 9
click at [139, 204] on input "Select an option" at bounding box center [140, 202] width 9 height 9
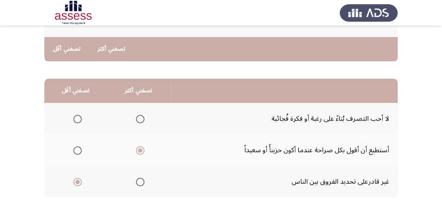
scroll to position [221, 0]
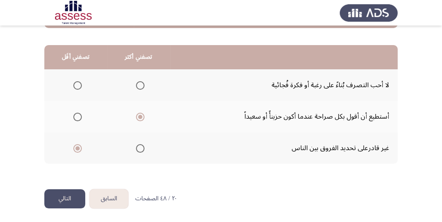
click at [60, 198] on button "التالي" at bounding box center [64, 198] width 41 height 19
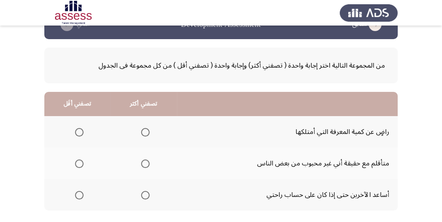
scroll to position [34, 0]
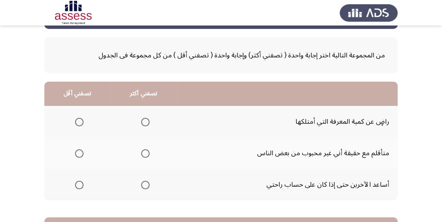
click at [141, 157] on span "Select an option" at bounding box center [145, 153] width 9 height 9
click at [141, 157] on input "Select an option" at bounding box center [145, 153] width 9 height 9
click at [78, 186] on span "Select an option" at bounding box center [79, 185] width 9 height 9
click at [78, 186] on input "Select an option" at bounding box center [79, 185] width 9 height 9
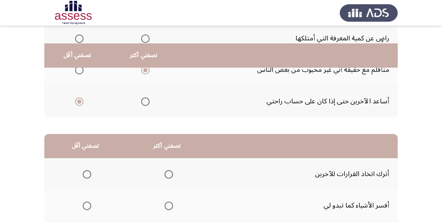
scroll to position [136, 0]
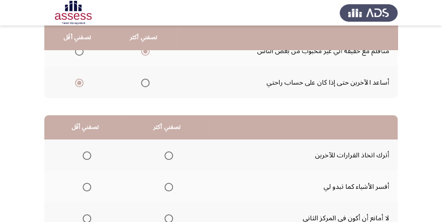
click at [90, 217] on span "Select an option" at bounding box center [87, 219] width 9 height 9
click at [90, 217] on input "Select an option" at bounding box center [87, 219] width 9 height 9
click at [167, 187] on span "Select an option" at bounding box center [168, 187] width 9 height 9
click at [167, 187] on input "Select an option" at bounding box center [168, 187] width 9 height 9
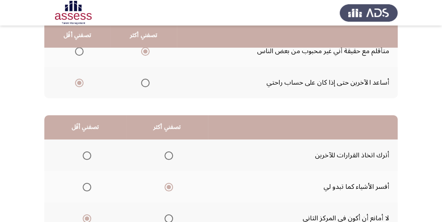
scroll to position [102, 0]
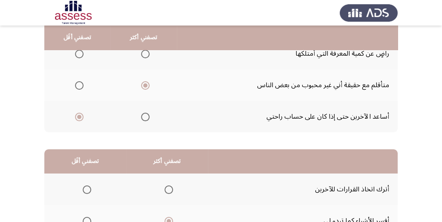
click at [147, 53] on span "Select an option" at bounding box center [145, 54] width 9 height 9
click at [147, 53] on input "Select an option" at bounding box center [145, 54] width 9 height 9
click at [142, 115] on span "Select an option" at bounding box center [145, 117] width 9 height 9
click at [142, 115] on input "Select an option" at bounding box center [145, 117] width 9 height 9
click at [77, 48] on th "تصفني أقَل" at bounding box center [77, 38] width 66 height 24
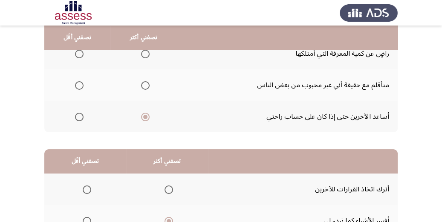
click at [80, 55] on span "Select an option" at bounding box center [79, 54] width 9 height 9
click at [80, 55] on input "Select an option" at bounding box center [79, 54] width 9 height 9
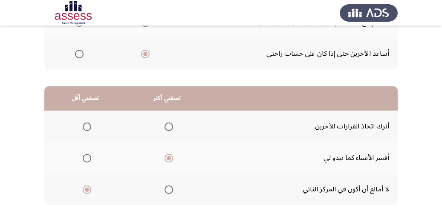
scroll to position [170, 0]
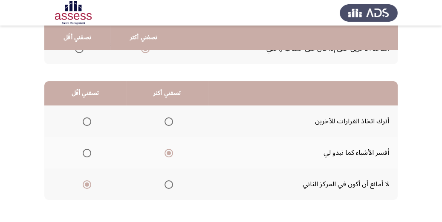
click at [172, 186] on span "Select an option" at bounding box center [168, 185] width 9 height 9
click at [172, 186] on input "Select an option" at bounding box center [168, 185] width 9 height 9
click at [83, 150] on span "Select an option" at bounding box center [87, 153] width 9 height 9
click at [83, 150] on input "Select an option" at bounding box center [87, 153] width 9 height 9
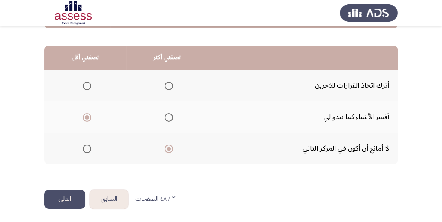
scroll to position [207, 0]
click at [61, 189] on button "التالي" at bounding box center [64, 198] width 41 height 19
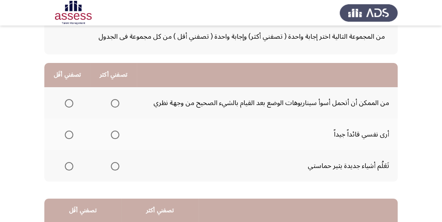
scroll to position [36, 0]
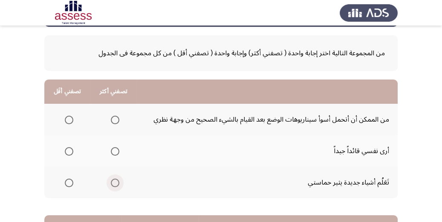
click at [112, 181] on span "Select an option" at bounding box center [115, 183] width 9 height 9
click at [112, 181] on input "Select an option" at bounding box center [115, 183] width 9 height 9
click at [117, 153] on span "Select an option" at bounding box center [115, 151] width 9 height 9
click at [117, 153] on input "Select an option" at bounding box center [115, 151] width 9 height 9
click at [67, 183] on span "Select an option" at bounding box center [69, 183] width 9 height 9
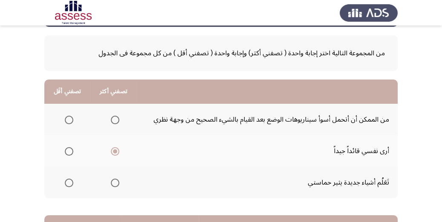
click at [67, 183] on input "Select an option" at bounding box center [69, 183] width 9 height 9
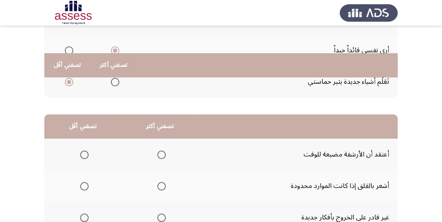
scroll to position [172, 0]
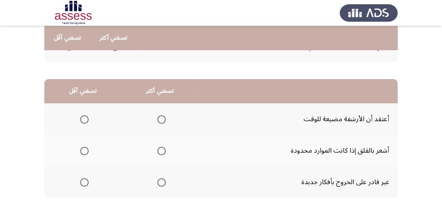
click at [84, 153] on span "Select an option" at bounding box center [84, 151] width 9 height 9
click at [84, 153] on input "Select an option" at bounding box center [84, 151] width 9 height 9
click at [161, 122] on span "Select an option" at bounding box center [161, 119] width 9 height 9
click at [161, 122] on input "Select an option" at bounding box center [161, 119] width 9 height 9
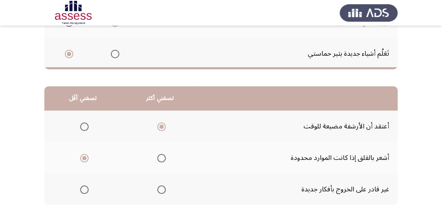
scroll to position [207, 0]
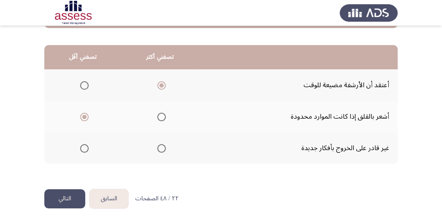
click at [60, 195] on button "التالي" at bounding box center [64, 198] width 41 height 19
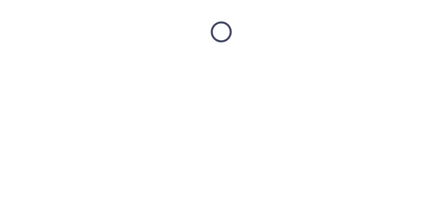
scroll to position [0, 0]
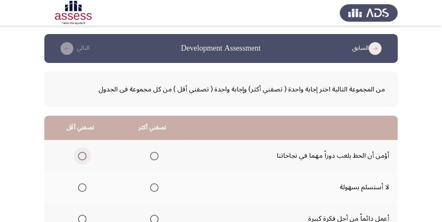
click at [82, 158] on span "Select an option" at bounding box center [82, 156] width 9 height 9
click at [82, 158] on input "Select an option" at bounding box center [82, 156] width 9 height 9
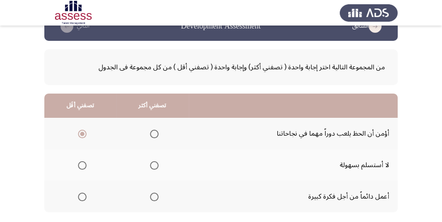
scroll to position [34, 0]
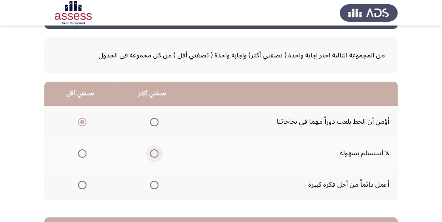
click at [156, 153] on span "Select an option" at bounding box center [154, 153] width 9 height 9
click at [156, 153] on input "Select an option" at bounding box center [154, 153] width 9 height 9
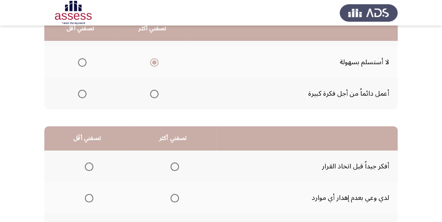
scroll to position [136, 0]
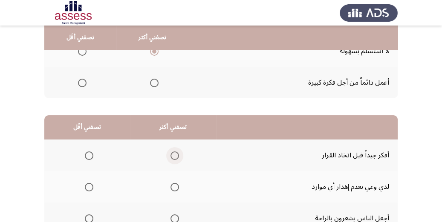
click at [172, 155] on span "Select an option" at bounding box center [174, 156] width 9 height 9
click at [172, 155] on input "Select an option" at bounding box center [174, 156] width 9 height 9
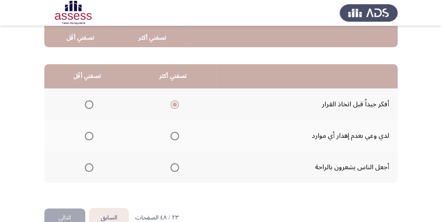
scroll to position [204, 0]
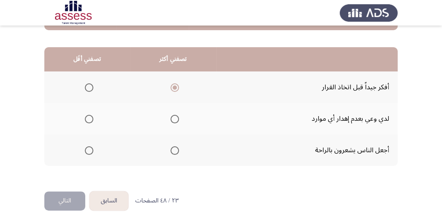
click at [92, 118] on span "Select an option" at bounding box center [89, 119] width 9 height 9
click at [92, 118] on input "Select an option" at bounding box center [89, 119] width 9 height 9
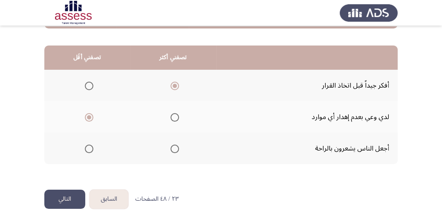
scroll to position [207, 0]
click at [53, 197] on button "التالي" at bounding box center [64, 198] width 41 height 19
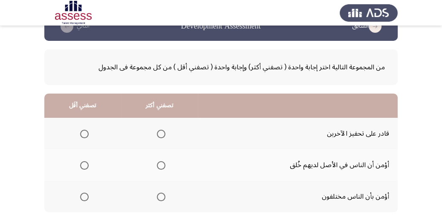
scroll to position [34, 0]
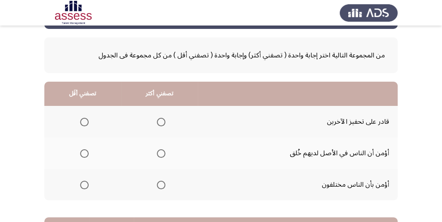
click at [164, 121] on span "Select an option" at bounding box center [161, 122] width 9 height 9
click at [164, 121] on input "Select an option" at bounding box center [161, 122] width 9 height 9
click at [83, 184] on span "Select an option" at bounding box center [84, 185] width 9 height 9
click at [83, 184] on input "Select an option" at bounding box center [84, 185] width 9 height 9
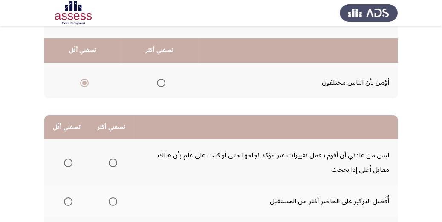
scroll to position [170, 0]
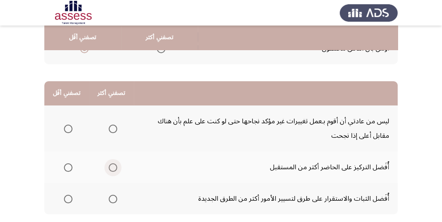
click at [110, 167] on span "Select an option" at bounding box center [113, 168] width 9 height 9
click at [110, 167] on input "Select an option" at bounding box center [113, 168] width 9 height 9
click at [60, 195] on label "Select an option" at bounding box center [66, 199] width 12 height 9
click at [64, 195] on input "Select an option" at bounding box center [68, 199] width 9 height 9
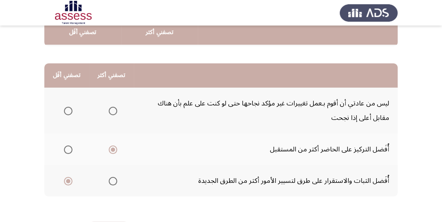
scroll to position [221, 0]
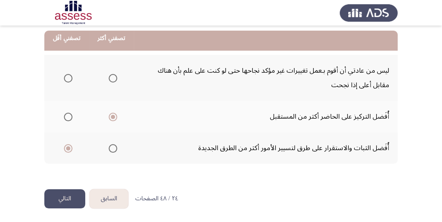
click at [58, 201] on button "التالي" at bounding box center [64, 198] width 41 height 19
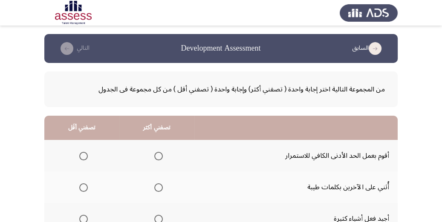
scroll to position [34, 0]
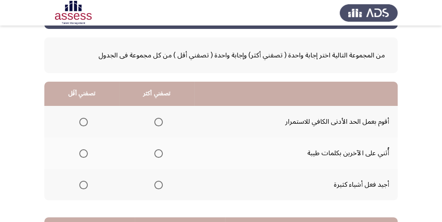
click at [158, 152] on span "Select an option" at bounding box center [158, 153] width 9 height 9
click at [158, 152] on input "Select an option" at bounding box center [158, 153] width 9 height 9
click at [82, 185] on span "Select an option" at bounding box center [83, 185] width 9 height 9
click at [82, 185] on input "Select an option" at bounding box center [83, 185] width 9 height 9
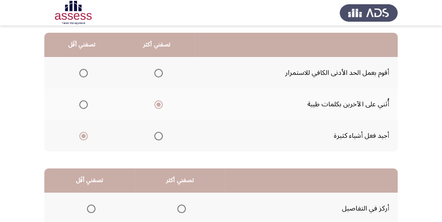
scroll to position [68, 0]
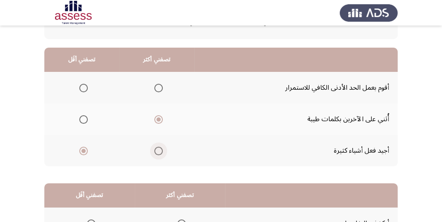
click at [151, 150] on label "Select an option" at bounding box center [157, 151] width 12 height 9
click at [154, 150] on input "Select an option" at bounding box center [158, 151] width 9 height 9
click at [80, 116] on span "Select an option" at bounding box center [83, 119] width 9 height 9
click at [80, 116] on input "Select an option" at bounding box center [83, 119] width 9 height 9
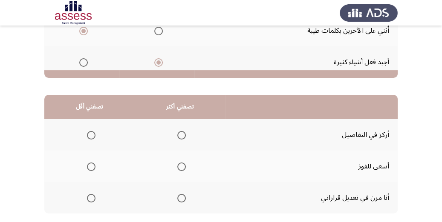
scroll to position [204, 0]
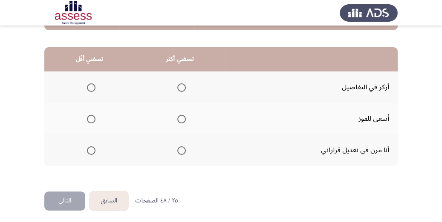
click at [182, 118] on span "Select an option" at bounding box center [181, 119] width 9 height 9
click at [182, 118] on input "Select an option" at bounding box center [181, 119] width 9 height 9
click at [85, 149] on label "Select an option" at bounding box center [89, 150] width 12 height 9
click at [87, 149] on input "Select an option" at bounding box center [91, 150] width 9 height 9
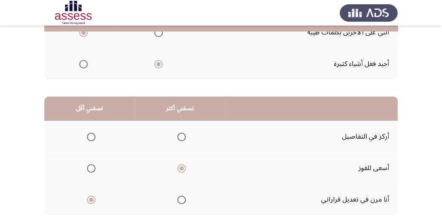
scroll to position [170, 0]
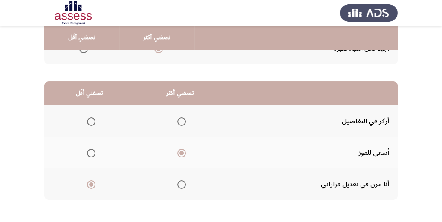
click at [181, 187] on span "Select an option" at bounding box center [181, 185] width 9 height 9
click at [181, 187] on input "Select an option" at bounding box center [181, 185] width 9 height 9
click at [186, 122] on th at bounding box center [180, 122] width 90 height 32
click at [184, 124] on span "Select an option" at bounding box center [181, 122] width 9 height 9
click at [184, 124] on input "Select an option" at bounding box center [181, 122] width 9 height 9
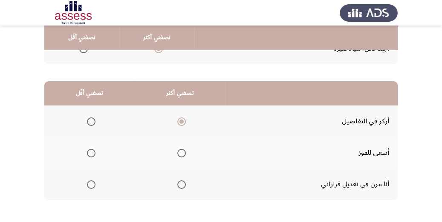
click at [90, 181] on span "Select an option" at bounding box center [91, 185] width 9 height 9
click at [90, 181] on input "Select an option" at bounding box center [91, 185] width 9 height 9
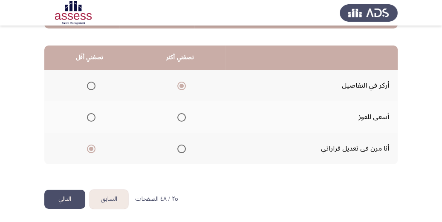
scroll to position [207, 0]
click at [74, 194] on button "التالي" at bounding box center [64, 198] width 41 height 19
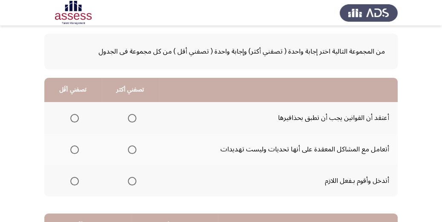
scroll to position [68, 0]
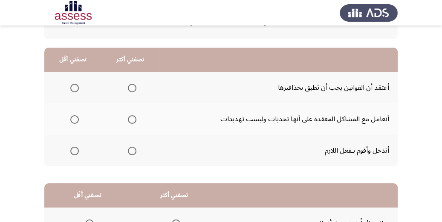
click at [138, 89] on th at bounding box center [130, 88] width 57 height 32
click at [132, 86] on span "Select an option" at bounding box center [132, 88] width 9 height 9
click at [132, 86] on input "Select an option" at bounding box center [132, 88] width 9 height 9
click at [132, 119] on span "Select an option" at bounding box center [132, 119] width 9 height 9
click at [132, 119] on input "Select an option" at bounding box center [132, 119] width 9 height 9
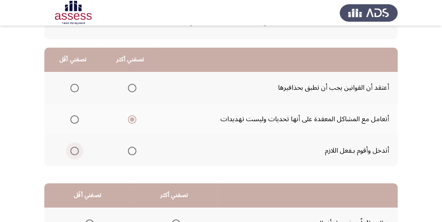
click at [73, 149] on span "Select an option" at bounding box center [74, 151] width 9 height 9
click at [73, 149] on input "Select an option" at bounding box center [74, 151] width 9 height 9
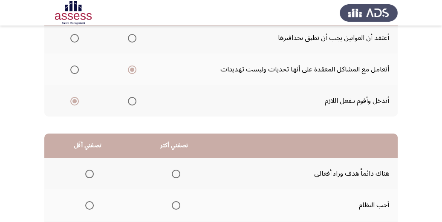
scroll to position [136, 0]
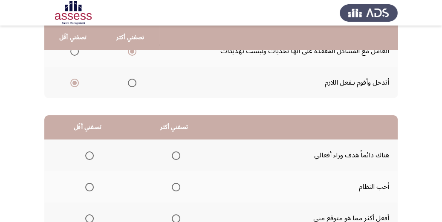
click at [177, 157] on span "Select an option" at bounding box center [176, 156] width 9 height 9
click at [177, 157] on input "Select an option" at bounding box center [176, 156] width 9 height 9
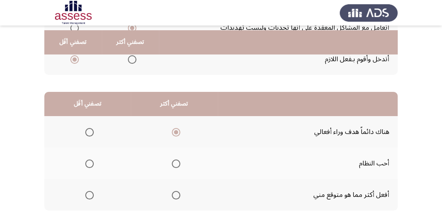
scroll to position [170, 0]
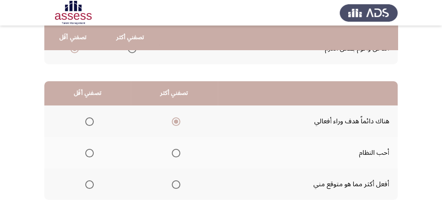
click at [169, 185] on label "Select an option" at bounding box center [174, 185] width 12 height 9
click at [172, 185] on input "Select an option" at bounding box center [176, 185] width 9 height 9
click at [89, 124] on span "Select an option" at bounding box center [89, 122] width 9 height 9
click at [89, 124] on input "Select an option" at bounding box center [89, 122] width 9 height 9
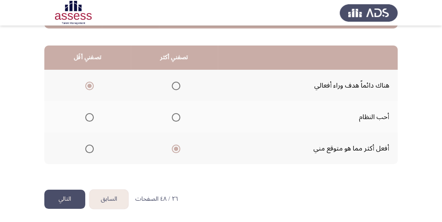
scroll to position [207, 0]
click at [53, 194] on button "التالي" at bounding box center [64, 198] width 41 height 19
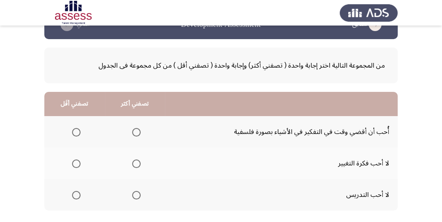
scroll to position [34, 0]
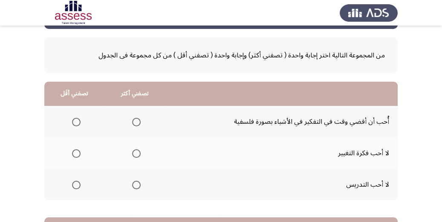
click at [137, 123] on span "Select an option" at bounding box center [136, 122] width 9 height 9
click at [137, 123] on input "Select an option" at bounding box center [136, 122] width 9 height 9
click at [75, 152] on span "Select an option" at bounding box center [76, 153] width 9 height 9
click at [75, 152] on input "Select an option" at bounding box center [76, 153] width 9 height 9
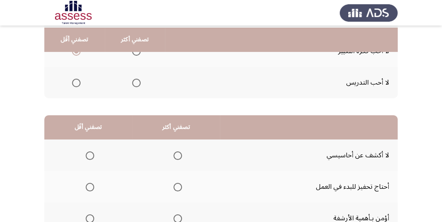
scroll to position [170, 0]
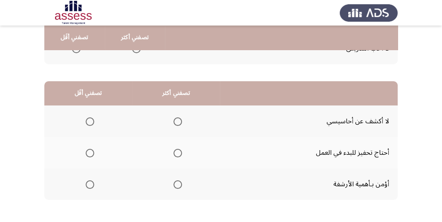
click at [90, 186] on span "Select an option" at bounding box center [90, 185] width 9 height 9
click at [90, 186] on input "Select an option" at bounding box center [90, 185] width 9 height 9
click at [173, 118] on span "Select an option" at bounding box center [177, 122] width 9 height 9
click at [173, 118] on input "Select an option" at bounding box center [177, 122] width 9 height 9
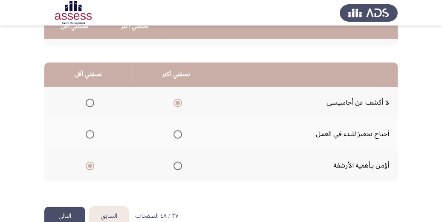
scroll to position [207, 0]
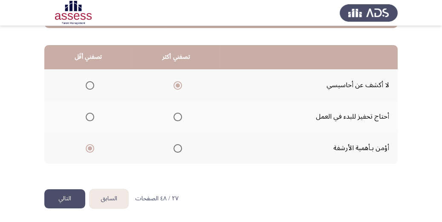
click at [65, 193] on button "التالي" at bounding box center [64, 198] width 41 height 19
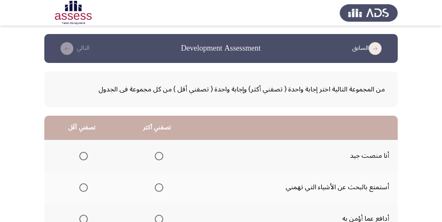
scroll to position [34, 0]
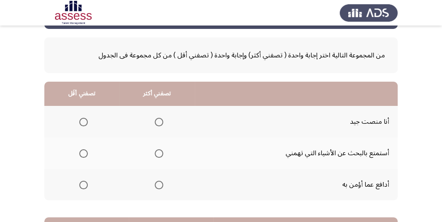
click at [158, 118] on span "Select an option" at bounding box center [159, 122] width 9 height 9
click at [158, 118] on input "Select an option" at bounding box center [159, 122] width 9 height 9
click at [82, 183] on span "Select an option" at bounding box center [83, 185] width 9 height 9
click at [82, 183] on input "Select an option" at bounding box center [83, 185] width 9 height 9
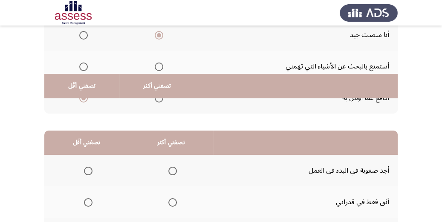
scroll to position [170, 0]
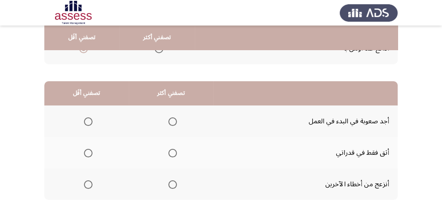
click at [88, 186] on span "Select an option" at bounding box center [88, 185] width 9 height 9
click at [88, 186] on input "Select an option" at bounding box center [88, 185] width 9 height 9
click at [172, 181] on span "Select an option" at bounding box center [172, 185] width 9 height 9
click at [172, 181] on input "Select an option" at bounding box center [172, 185] width 9 height 9
click at [91, 122] on span "Select an option" at bounding box center [88, 122] width 9 height 9
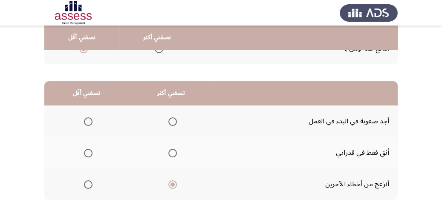
click at [91, 122] on input "Select an option" at bounding box center [88, 122] width 9 height 9
click at [170, 152] on span "Select an option" at bounding box center [172, 153] width 9 height 9
click at [170, 152] on input "Select an option" at bounding box center [172, 153] width 9 height 9
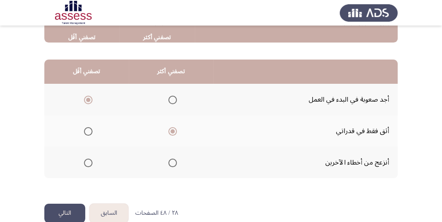
scroll to position [207, 0]
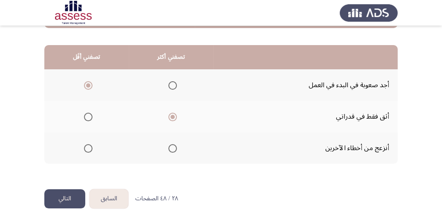
click at [89, 118] on span "Select an option" at bounding box center [88, 117] width 9 height 9
click at [89, 118] on input "Select an option" at bounding box center [88, 117] width 9 height 9
click at [175, 144] on mat-radio-button "Select an option" at bounding box center [171, 148] width 12 height 9
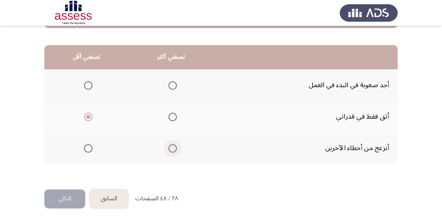
click at [175, 146] on th at bounding box center [171, 148] width 84 height 32
click at [172, 146] on span "Select an option" at bounding box center [172, 148] width 9 height 9
click at [172, 146] on input "Select an option" at bounding box center [172, 148] width 9 height 9
click at [72, 192] on button "التالي" at bounding box center [64, 198] width 41 height 19
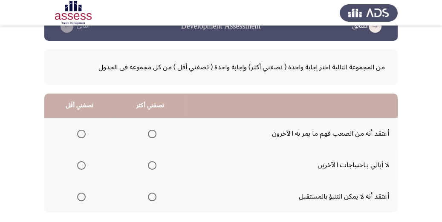
scroll to position [34, 0]
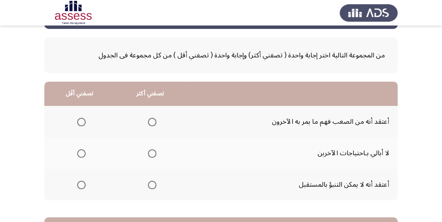
click at [75, 156] on label "Select an option" at bounding box center [80, 153] width 12 height 9
click at [77, 156] on input "Select an option" at bounding box center [81, 153] width 9 height 9
click at [143, 184] on th at bounding box center [150, 185] width 71 height 32
click at [158, 187] on th at bounding box center [150, 185] width 71 height 32
click at [153, 186] on span "Select an option" at bounding box center [152, 185] width 9 height 9
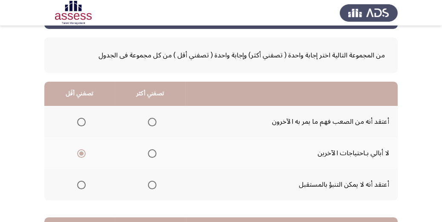
click at [153, 186] on input "Select an option" at bounding box center [152, 185] width 9 height 9
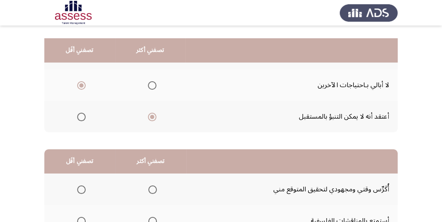
scroll to position [136, 0]
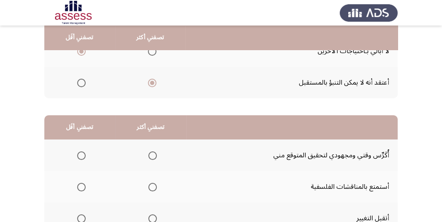
click at [151, 187] on span "Select an option" at bounding box center [152, 187] width 9 height 9
click at [151, 187] on input "Select an option" at bounding box center [152, 187] width 9 height 9
click at [153, 153] on span "Select an option" at bounding box center [152, 156] width 9 height 9
click at [153, 153] on input "Select an option" at bounding box center [152, 156] width 9 height 9
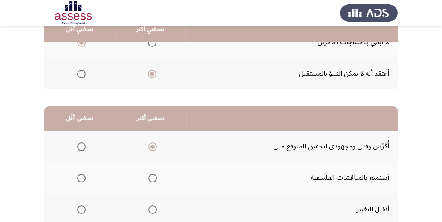
scroll to position [170, 0]
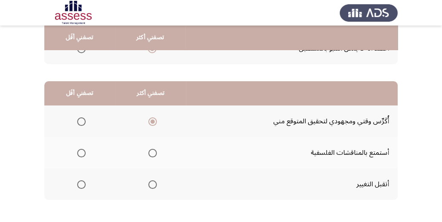
click at [155, 151] on span "Select an option" at bounding box center [152, 153] width 9 height 9
click at [155, 151] on input "Select an option" at bounding box center [152, 153] width 9 height 9
click at [83, 181] on span "Select an option" at bounding box center [81, 185] width 9 height 9
click at [83, 181] on input "Select an option" at bounding box center [81, 185] width 9 height 9
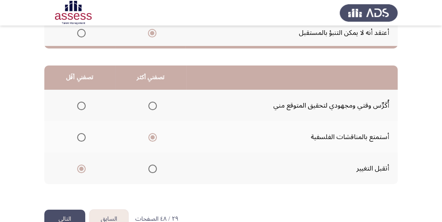
scroll to position [207, 0]
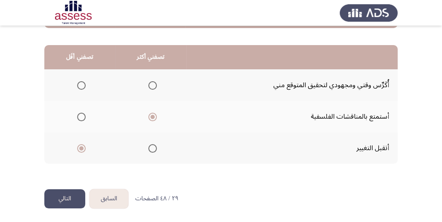
click at [71, 193] on button "التالي" at bounding box center [64, 198] width 41 height 19
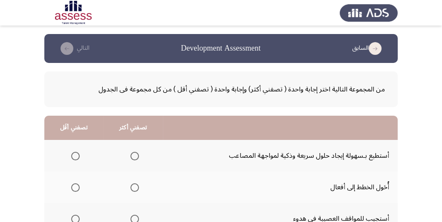
click at [127, 161] on mat-radio-group "Select an option" at bounding box center [133, 156] width 12 height 14
click at [130, 158] on span "Select an option" at bounding box center [134, 156] width 9 height 9
click at [130, 158] on input "Select an option" at bounding box center [134, 156] width 9 height 9
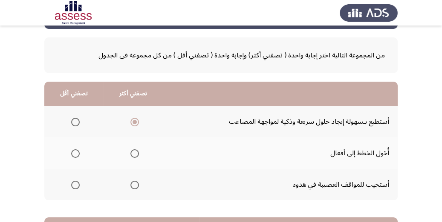
click at [133, 186] on span "Select an option" at bounding box center [134, 185] width 9 height 9
click at [133, 186] on input "Select an option" at bounding box center [134, 185] width 9 height 9
click at [80, 121] on th at bounding box center [73, 122] width 59 height 32
click at [73, 121] on span "Select an option" at bounding box center [75, 122] width 9 height 9
click at [73, 121] on input "Select an option" at bounding box center [75, 122] width 9 height 9
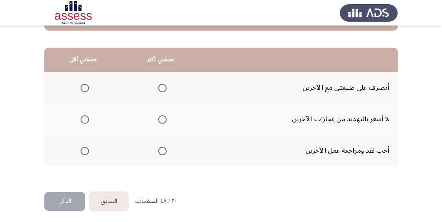
scroll to position [204, 0]
click at [160, 119] on span "Select an option" at bounding box center [162, 119] width 9 height 9
click at [160, 119] on input "Select an option" at bounding box center [162, 119] width 9 height 9
click at [82, 147] on span "Select an option" at bounding box center [84, 150] width 9 height 9
click at [82, 147] on input "Select an option" at bounding box center [84, 150] width 9 height 9
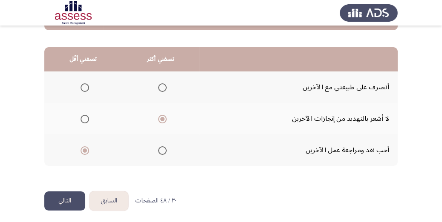
click at [58, 202] on button "التالي" at bounding box center [64, 201] width 41 height 19
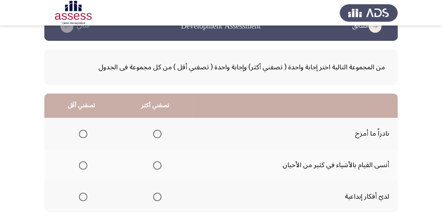
scroll to position [34, 0]
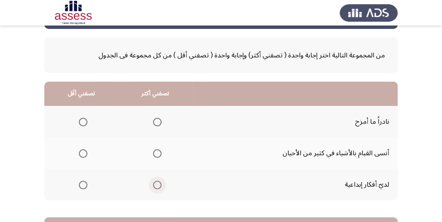
click at [156, 183] on span "Select an option" at bounding box center [157, 185] width 9 height 9
click at [156, 183] on input "Select an option" at bounding box center [157, 185] width 9 height 9
click at [87, 115] on th at bounding box center [81, 122] width 74 height 32
click at [81, 119] on span "Select an option" at bounding box center [83, 122] width 9 height 9
click at [81, 119] on input "Select an option" at bounding box center [83, 122] width 9 height 9
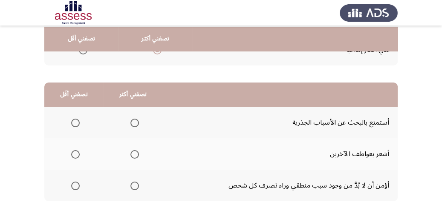
scroll to position [170, 0]
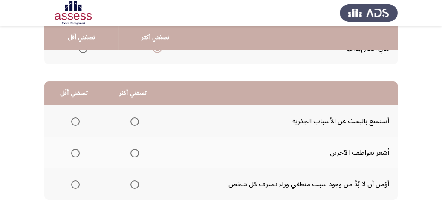
click at [138, 185] on span "Select an option" at bounding box center [134, 185] width 9 height 9
click at [138, 185] on input "Select an option" at bounding box center [134, 185] width 9 height 9
click at [73, 118] on span "Select an option" at bounding box center [75, 122] width 9 height 9
click at [73, 118] on input "Select an option" at bounding box center [75, 122] width 9 height 9
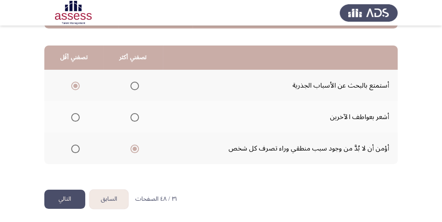
scroll to position [207, 0]
click at [63, 198] on button "التالي" at bounding box center [64, 198] width 41 height 19
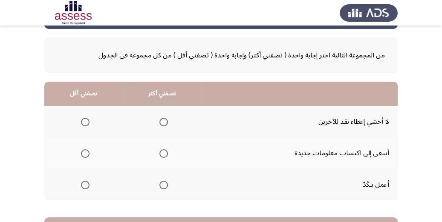
scroll to position [68, 0]
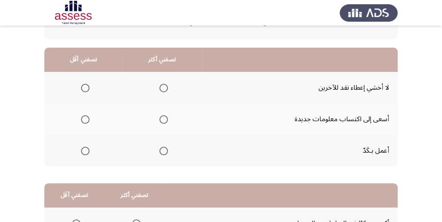
click at [165, 150] on span "Select an option" at bounding box center [163, 151] width 9 height 9
click at [165, 150] on input "Select an option" at bounding box center [163, 151] width 9 height 9
click at [89, 86] on th at bounding box center [83, 88] width 78 height 32
click at [83, 84] on span "Select an option" at bounding box center [85, 88] width 9 height 9
click at [83, 84] on input "Select an option" at bounding box center [85, 88] width 9 height 9
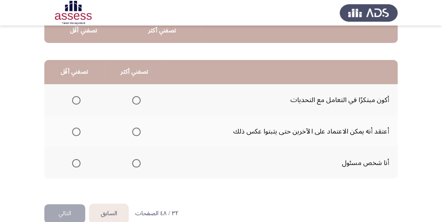
scroll to position [207, 0]
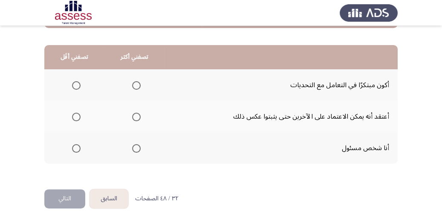
click at [139, 85] on span "Select an option" at bounding box center [136, 85] width 9 height 9
click at [139, 85] on input "Select an option" at bounding box center [136, 85] width 9 height 9
click at [73, 113] on span "Select an option" at bounding box center [76, 117] width 9 height 9
click at [73, 113] on input "Select an option" at bounding box center [76, 117] width 9 height 9
click at [63, 196] on button "التالي" at bounding box center [64, 198] width 41 height 19
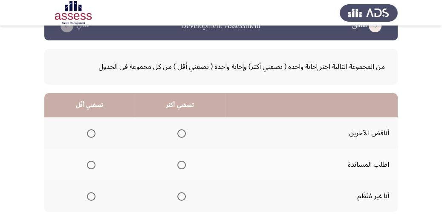
scroll to position [34, 0]
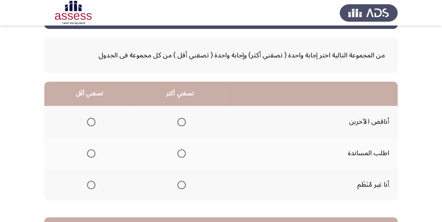
click at [178, 151] on span "Select an option" at bounding box center [181, 153] width 9 height 9
click at [178, 151] on input "Select an option" at bounding box center [181, 153] width 9 height 9
click at [91, 121] on span "Select an option" at bounding box center [91, 122] width 9 height 9
click at [91, 121] on input "Select an option" at bounding box center [91, 122] width 9 height 9
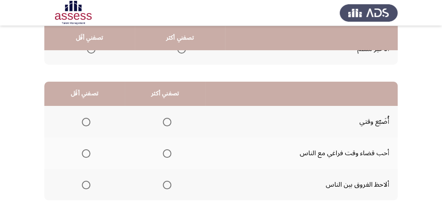
scroll to position [170, 0]
click at [165, 183] on span "Select an option" at bounding box center [167, 185] width 9 height 9
click at [165, 183] on input "Select an option" at bounding box center [167, 185] width 9 height 9
click at [89, 155] on span "Select an option" at bounding box center [86, 153] width 9 height 9
click at [89, 155] on input "Select an option" at bounding box center [86, 153] width 9 height 9
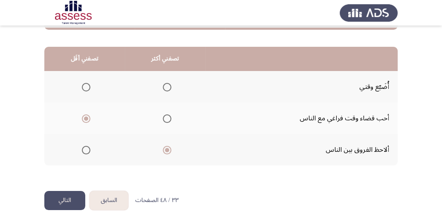
scroll to position [207, 0]
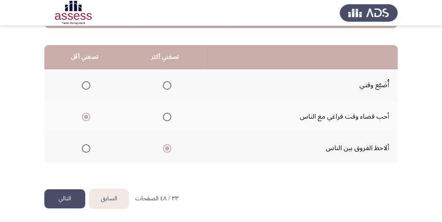
click at [62, 190] on button "التالي" at bounding box center [64, 198] width 41 height 19
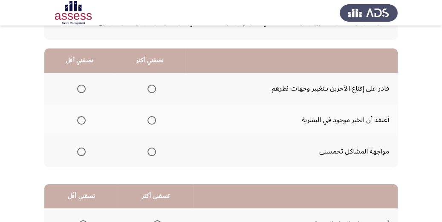
scroll to position [68, 0]
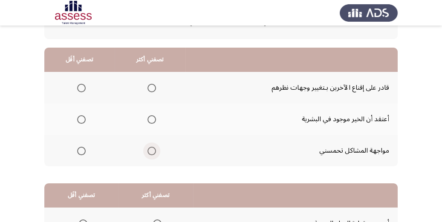
click at [144, 148] on label "Select an option" at bounding box center [150, 151] width 12 height 9
click at [147, 148] on input "Select an option" at bounding box center [151, 151] width 9 height 9
click at [77, 89] on span "Select an option" at bounding box center [81, 88] width 9 height 9
click at [77, 89] on input "Select an option" at bounding box center [81, 88] width 9 height 9
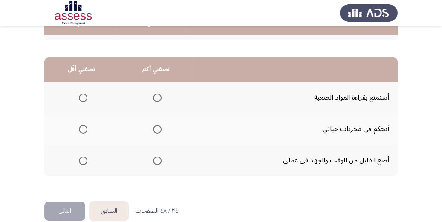
scroll to position [207, 0]
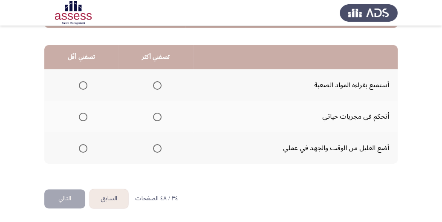
click at [82, 152] on mat-radio-group "Select an option" at bounding box center [81, 148] width 12 height 14
click at [82, 149] on span "Select an option" at bounding box center [83, 148] width 9 height 9
click at [82, 149] on input "Select an option" at bounding box center [83, 148] width 9 height 9
click at [155, 113] on span "Select an option" at bounding box center [157, 117] width 9 height 9
click at [155, 113] on input "Select an option" at bounding box center [157, 117] width 9 height 9
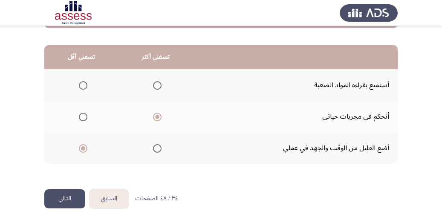
click at [75, 191] on button "التالي" at bounding box center [64, 198] width 41 height 19
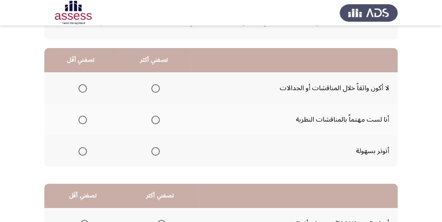
scroll to position [68, 0]
click at [85, 155] on mat-radio-group "Select an option" at bounding box center [81, 151] width 12 height 14
click at [83, 149] on span "Select an option" at bounding box center [82, 151] width 9 height 9
click at [83, 149] on input "Select an option" at bounding box center [82, 151] width 9 height 9
click at [84, 85] on span "Select an option" at bounding box center [82, 88] width 9 height 9
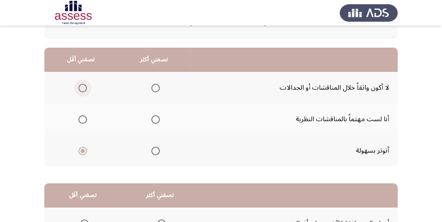
click at [84, 85] on input "Select an option" at bounding box center [82, 88] width 9 height 9
click at [158, 121] on span "Select an option" at bounding box center [155, 119] width 9 height 9
click at [158, 121] on input "Select an option" at bounding box center [155, 119] width 9 height 9
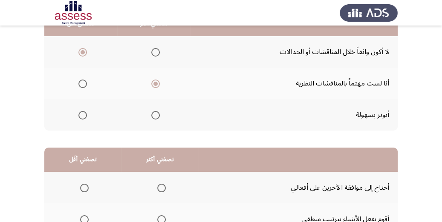
scroll to position [204, 0]
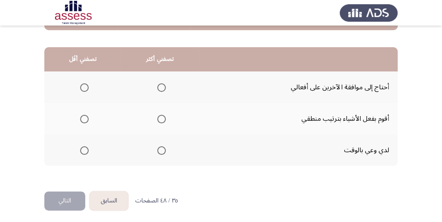
click at [165, 118] on th at bounding box center [159, 119] width 77 height 32
click at [162, 118] on span "Select an option" at bounding box center [161, 119] width 9 height 9
click at [162, 118] on input "Select an option" at bounding box center [161, 119] width 9 height 9
click at [84, 148] on span "Select an option" at bounding box center [84, 150] width 9 height 9
click at [84, 148] on input "Select an option" at bounding box center [84, 150] width 9 height 9
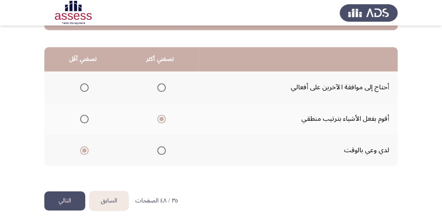
click at [160, 151] on span "Select an option" at bounding box center [161, 150] width 9 height 9
click at [160, 151] on input "Select an option" at bounding box center [161, 150] width 9 height 9
click at [87, 121] on span "Select an option" at bounding box center [84, 119] width 9 height 9
click at [87, 121] on input "Select an option" at bounding box center [84, 119] width 9 height 9
click at [165, 123] on th at bounding box center [159, 119] width 77 height 32
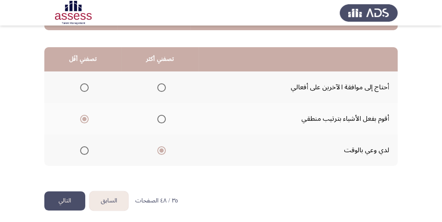
click at [194, 115] on th at bounding box center [159, 119] width 77 height 32
click at [164, 118] on span "Select an option" at bounding box center [161, 119] width 9 height 9
click at [164, 118] on input "Select an option" at bounding box center [161, 119] width 9 height 9
click at [87, 150] on span "Select an option" at bounding box center [84, 150] width 9 height 9
click at [87, 150] on input "Select an option" at bounding box center [84, 150] width 9 height 9
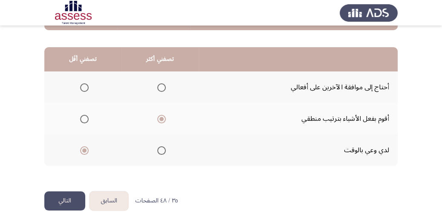
click at [63, 189] on div "من المجموعة التالية اختر إجابة واحدة ( تصفني أكثر) وإجابة واحدة ( تصفني أقل ) م…" at bounding box center [220, 25] width 353 height 333
click at [87, 90] on span "Select an option" at bounding box center [84, 87] width 9 height 9
click at [87, 90] on input "Select an option" at bounding box center [84, 87] width 9 height 9
click at [68, 184] on div "من المجموعة التالية اختر إجابة واحدة ( تصفني أكثر) وإجابة واحدة ( تصفني أقل ) م…" at bounding box center [220, 25] width 353 height 333
click at [67, 201] on button "التالي" at bounding box center [64, 201] width 41 height 19
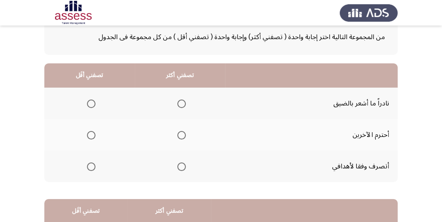
scroll to position [68, 0]
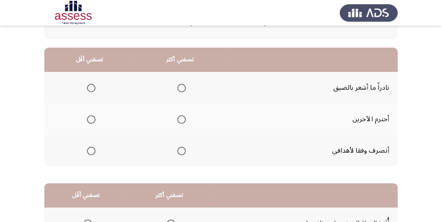
click at [179, 119] on span "Select an option" at bounding box center [181, 119] width 9 height 9
click at [179, 119] on input "Select an option" at bounding box center [181, 119] width 9 height 9
click at [95, 91] on th at bounding box center [89, 88] width 90 height 32
click at [92, 88] on span "Select an option" at bounding box center [91, 88] width 9 height 9
click at [92, 88] on input "Select an option" at bounding box center [91, 88] width 9 height 9
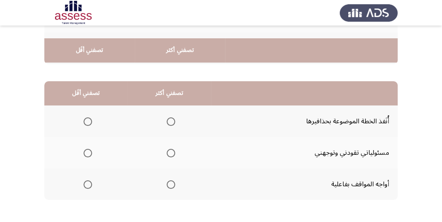
scroll to position [204, 0]
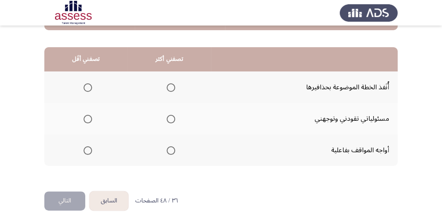
click at [88, 86] on span "Select an option" at bounding box center [87, 87] width 9 height 9
click at [88, 86] on input "Select an option" at bounding box center [87, 87] width 9 height 9
click at [169, 119] on span "Select an option" at bounding box center [170, 119] width 9 height 9
click at [169, 119] on input "Select an option" at bounding box center [170, 119] width 9 height 9
click at [61, 204] on button "التالي" at bounding box center [64, 201] width 41 height 19
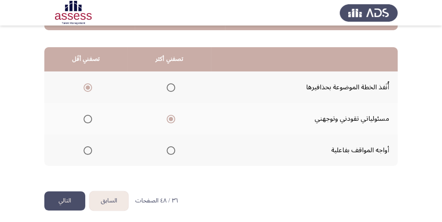
scroll to position [0, 0]
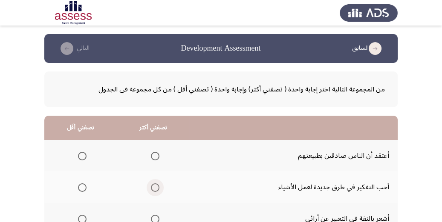
click at [151, 187] on span "Select an option" at bounding box center [155, 188] width 9 height 9
click at [151, 187] on input "Select an option" at bounding box center [155, 188] width 9 height 9
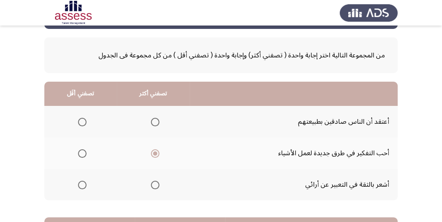
click at [83, 129] on th at bounding box center [80, 122] width 72 height 32
click at [83, 124] on span "Select an option" at bounding box center [82, 122] width 9 height 9
click at [83, 124] on input "Select an option" at bounding box center [82, 122] width 9 height 9
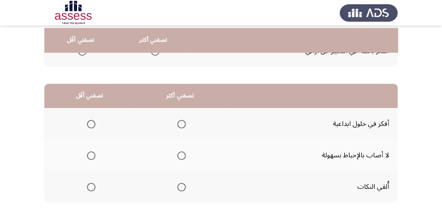
scroll to position [170, 0]
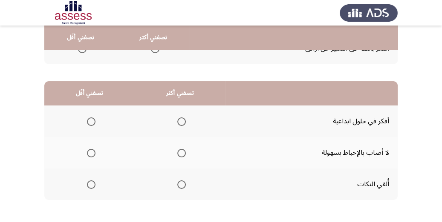
click at [184, 125] on span "Select an option" at bounding box center [181, 122] width 9 height 9
click at [184, 125] on input "Select an option" at bounding box center [181, 122] width 9 height 9
click at [95, 152] on th at bounding box center [89, 153] width 90 height 32
click at [87, 152] on span "Select an option" at bounding box center [91, 153] width 9 height 9
click at [87, 152] on input "Select an option" at bounding box center [91, 153] width 9 height 9
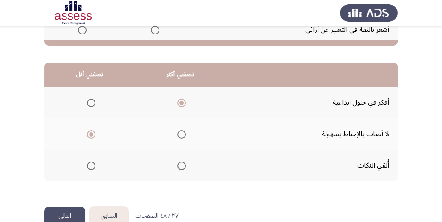
scroll to position [207, 0]
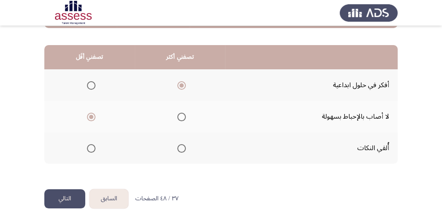
drag, startPoint x: 72, startPoint y: 202, endPoint x: 210, endPoint y: 163, distance: 143.0
click at [215, 165] on div "السابق Development Assessment التالي من المجموعة التالية اختر إجابة واحدة ( تصف…" at bounding box center [220, 9] width 353 height 362
click at [93, 147] on span "Select an option" at bounding box center [91, 148] width 9 height 9
click at [93, 147] on input "Select an option" at bounding box center [91, 148] width 9 height 9
click at [68, 195] on button "التالي" at bounding box center [64, 198] width 41 height 19
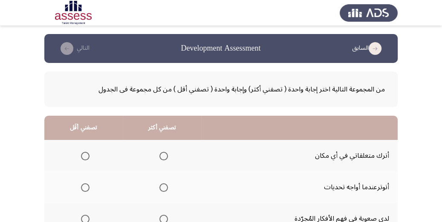
scroll to position [34, 0]
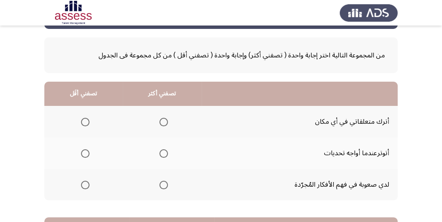
click at [84, 151] on span "Select an option" at bounding box center [85, 153] width 9 height 9
click at [84, 151] on input "Select an option" at bounding box center [85, 153] width 9 height 9
click at [167, 182] on span "Select an option" at bounding box center [163, 185] width 9 height 9
click at [167, 182] on input "Select an option" at bounding box center [163, 185] width 9 height 9
click at [85, 122] on span "Select an option" at bounding box center [85, 122] width 9 height 9
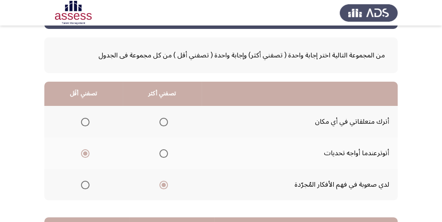
click at [85, 122] on input "Select an option" at bounding box center [85, 122] width 9 height 9
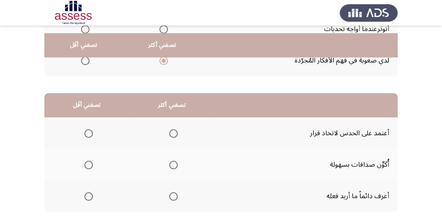
scroll to position [170, 0]
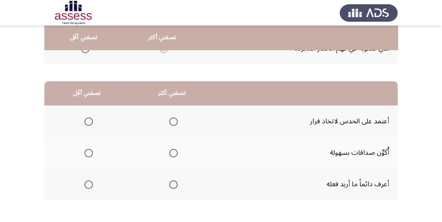
click at [177, 153] on span "Select an option" at bounding box center [173, 153] width 9 height 9
click at [177, 153] on input "Select an option" at bounding box center [173, 153] width 9 height 9
click at [90, 118] on span "Select an option" at bounding box center [88, 122] width 9 height 9
click at [90, 118] on input "Select an option" at bounding box center [88, 122] width 9 height 9
click at [167, 184] on label "Select an option" at bounding box center [172, 185] width 12 height 9
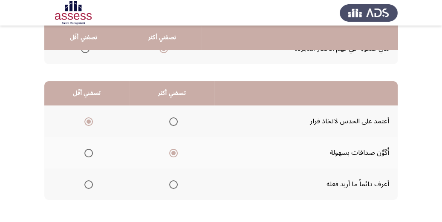
click at [169, 184] on input "Select an option" at bounding box center [173, 185] width 9 height 9
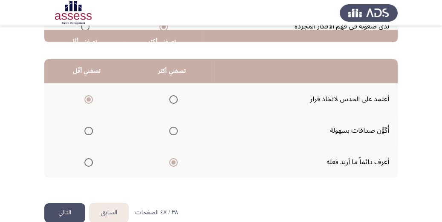
scroll to position [207, 0]
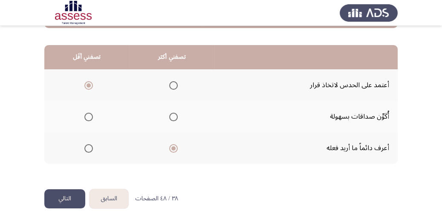
click at [61, 201] on button "التالي" at bounding box center [64, 198] width 41 height 19
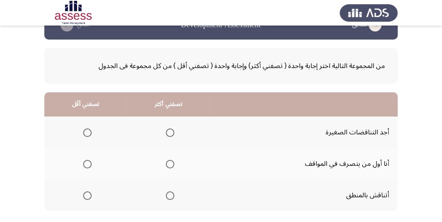
scroll to position [34, 0]
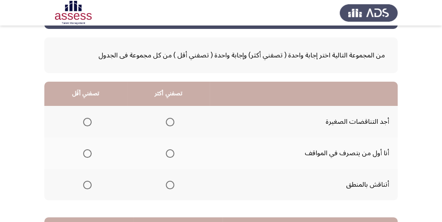
click at [166, 125] on span "Select an option" at bounding box center [170, 122] width 9 height 9
click at [166, 125] on input "Select an option" at bounding box center [170, 122] width 9 height 9
click at [80, 118] on label "Select an option" at bounding box center [86, 122] width 12 height 9
click at [83, 118] on input "Select an option" at bounding box center [87, 122] width 9 height 9
click at [173, 152] on span "Select an option" at bounding box center [170, 153] width 9 height 9
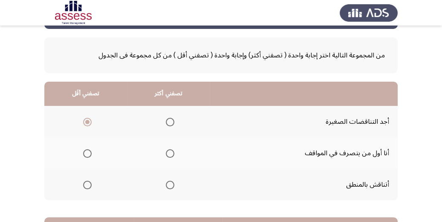
click at [173, 152] on input "Select an option" at bounding box center [170, 153] width 9 height 9
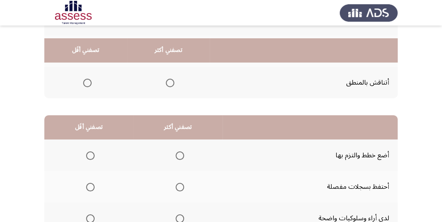
scroll to position [170, 0]
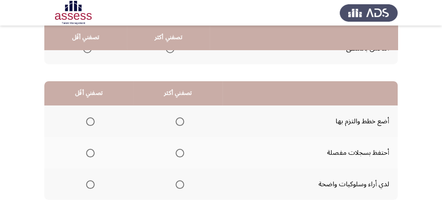
click at [92, 150] on span "Select an option" at bounding box center [90, 153] width 9 height 9
click at [92, 150] on input "Select an option" at bounding box center [90, 153] width 9 height 9
click at [181, 119] on span "Select an option" at bounding box center [179, 122] width 9 height 9
click at [181, 119] on input "Select an option" at bounding box center [179, 122] width 9 height 9
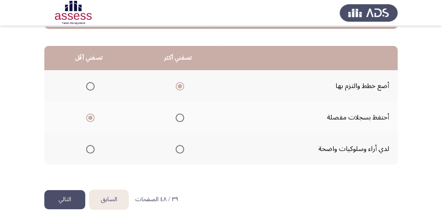
scroll to position [207, 0]
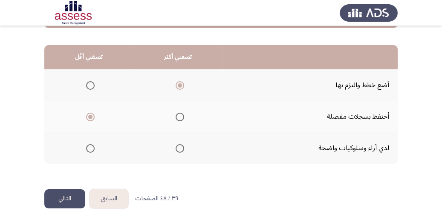
click at [69, 191] on button "التالي" at bounding box center [64, 198] width 41 height 19
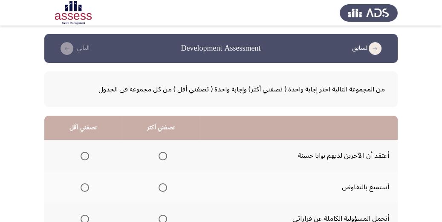
click at [91, 155] on th at bounding box center [82, 156] width 77 height 32
click at [83, 158] on span "Select an option" at bounding box center [84, 156] width 9 height 9
click at [83, 158] on input "Select an option" at bounding box center [84, 156] width 9 height 9
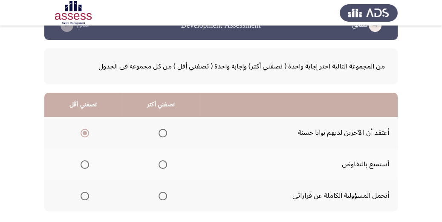
scroll to position [34, 0]
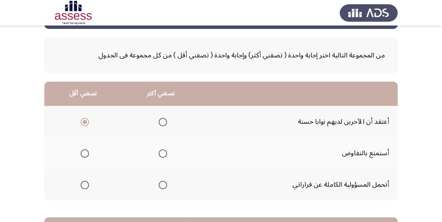
click at [166, 181] on th at bounding box center [161, 185] width 78 height 32
click at [164, 184] on span "Select an option" at bounding box center [162, 185] width 9 height 9
click at [164, 184] on input "Select an option" at bounding box center [162, 185] width 9 height 9
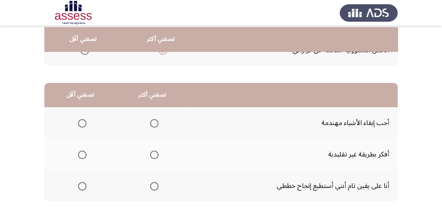
scroll to position [170, 0]
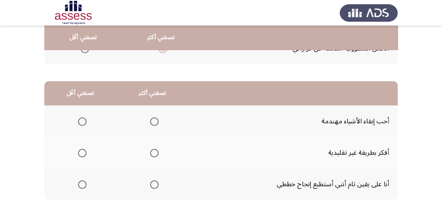
click at [155, 121] on span "Select an option" at bounding box center [154, 122] width 9 height 9
click at [155, 121] on input "Select an option" at bounding box center [154, 122] width 9 height 9
click at [93, 152] on th at bounding box center [80, 153] width 72 height 32
click at [88, 152] on th at bounding box center [80, 153] width 72 height 32
click at [87, 152] on th at bounding box center [80, 153] width 72 height 32
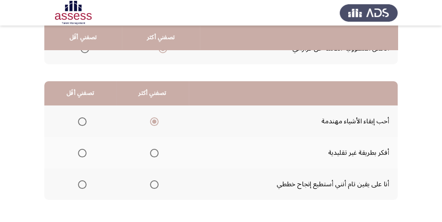
click at [81, 152] on span "Select an option" at bounding box center [82, 153] width 9 height 9
click at [81, 152] on input "Select an option" at bounding box center [82, 153] width 9 height 9
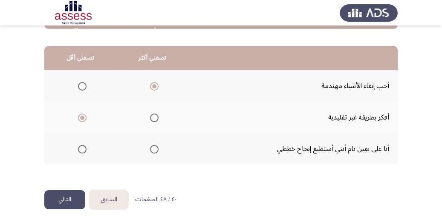
scroll to position [207, 0]
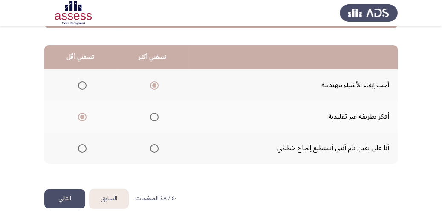
click at [62, 193] on button "التالي" at bounding box center [64, 198] width 41 height 19
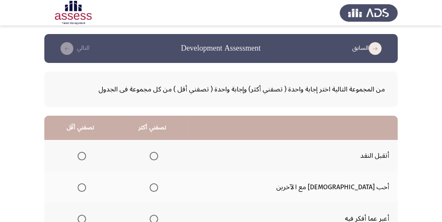
scroll to position [34, 0]
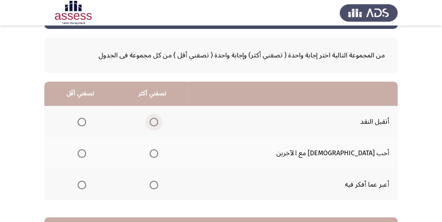
click at [158, 118] on span "Select an option" at bounding box center [153, 122] width 9 height 9
click at [158, 118] on input "Select an option" at bounding box center [153, 122] width 9 height 9
click at [86, 154] on span "Select an option" at bounding box center [81, 153] width 9 height 9
click at [86, 154] on input "Select an option" at bounding box center [81, 153] width 9 height 9
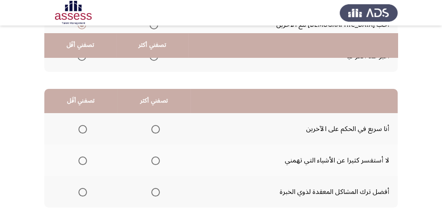
scroll to position [170, 0]
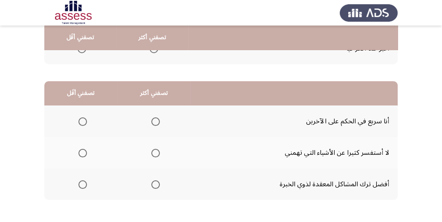
click at [78, 121] on span "Select an option" at bounding box center [82, 122] width 9 height 9
click at [78, 121] on input "Select an option" at bounding box center [82, 122] width 9 height 9
click at [155, 152] on span "Select an option" at bounding box center [155, 153] width 9 height 9
click at [155, 152] on input "Select an option" at bounding box center [155, 153] width 9 height 9
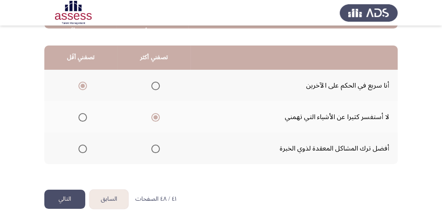
scroll to position [207, 0]
click at [66, 199] on button "التالي" at bounding box center [64, 198] width 41 height 19
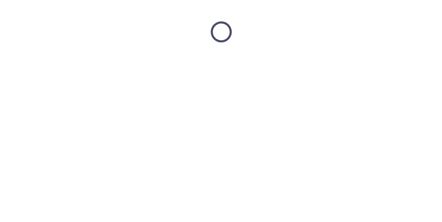
scroll to position [0, 0]
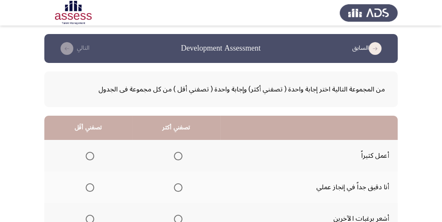
click at [174, 157] on span "Select an option" at bounding box center [178, 156] width 9 height 9
click at [174, 157] on input "Select an option" at bounding box center [178, 156] width 9 height 9
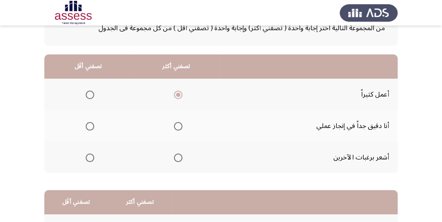
scroll to position [68, 0]
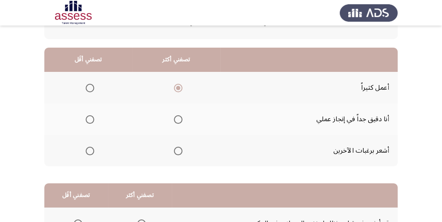
click at [92, 153] on span "Select an option" at bounding box center [90, 151] width 9 height 9
click at [92, 153] on input "Select an option" at bounding box center [90, 151] width 9 height 9
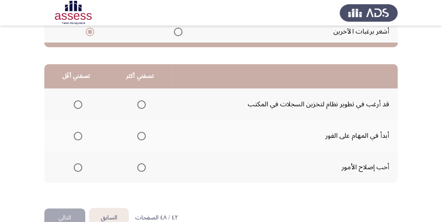
scroll to position [204, 0]
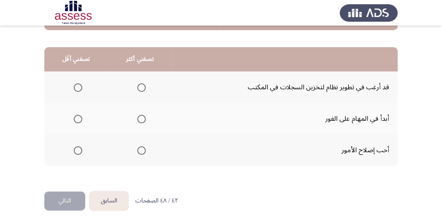
click at [76, 90] on span "Select an option" at bounding box center [78, 87] width 9 height 9
click at [76, 90] on input "Select an option" at bounding box center [78, 87] width 9 height 9
click at [138, 121] on span "Select an option" at bounding box center [141, 119] width 9 height 9
click at [138, 121] on input "Select an option" at bounding box center [141, 119] width 9 height 9
click at [54, 197] on button "التالي" at bounding box center [64, 201] width 41 height 19
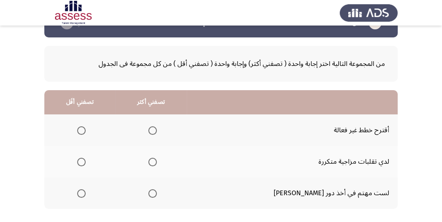
scroll to position [68, 0]
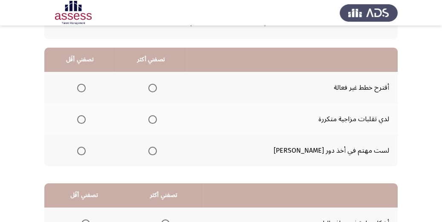
drag, startPoint x: 90, startPoint y: 119, endPoint x: 138, endPoint y: 122, distance: 47.8
click at [92, 119] on th at bounding box center [79, 119] width 71 height 32
click at [86, 120] on span "Select an option" at bounding box center [81, 119] width 9 height 9
click at [86, 120] on input "Select an option" at bounding box center [81, 119] width 9 height 9
click at [157, 151] on span "Select an option" at bounding box center [152, 151] width 9 height 9
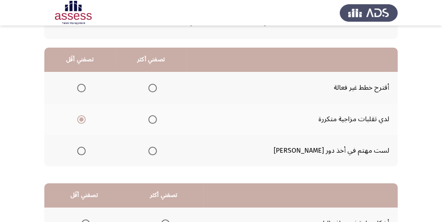
click at [157, 151] on input "Select an option" at bounding box center [152, 151] width 9 height 9
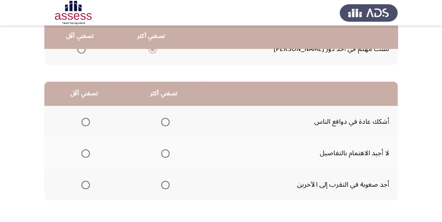
scroll to position [170, 0]
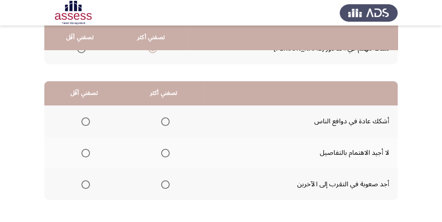
click at [88, 115] on mat-radio-group "Select an option" at bounding box center [84, 121] width 12 height 14
click at [89, 120] on span "Select an option" at bounding box center [85, 122] width 9 height 9
click at [89, 120] on input "Select an option" at bounding box center [85, 122] width 9 height 9
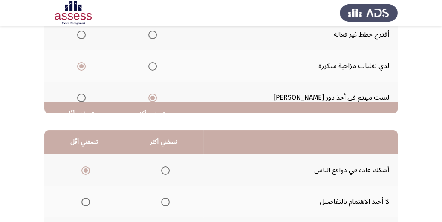
scroll to position [204, 0]
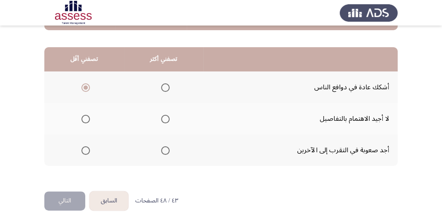
click at [164, 152] on span "Select an option" at bounding box center [165, 150] width 9 height 9
click at [164, 152] on input "Select an option" at bounding box center [165, 150] width 9 height 9
click at [75, 196] on button "التالي" at bounding box center [64, 201] width 41 height 19
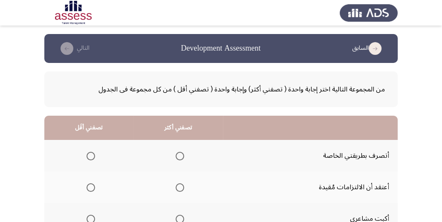
click at [183, 156] on span "Select an option" at bounding box center [179, 156] width 9 height 9
click at [183, 156] on input "Select an option" at bounding box center [179, 156] width 9 height 9
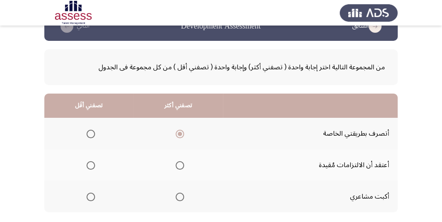
scroll to position [34, 0]
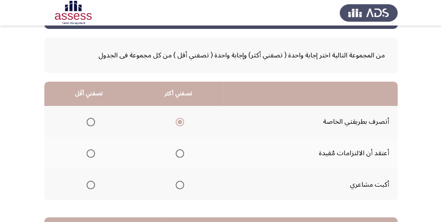
click at [100, 183] on th at bounding box center [88, 185] width 89 height 32
click at [88, 184] on span "Select an option" at bounding box center [90, 185] width 9 height 9
click at [88, 184] on input "Select an option" at bounding box center [90, 185] width 9 height 9
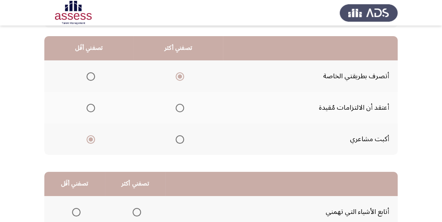
scroll to position [68, 0]
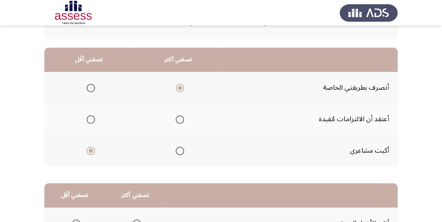
click at [93, 123] on mat-radio-group "Select an option" at bounding box center [89, 119] width 12 height 14
click at [92, 121] on span "Select an option" at bounding box center [90, 119] width 9 height 9
click at [92, 121] on input "Select an option" at bounding box center [90, 119] width 9 height 9
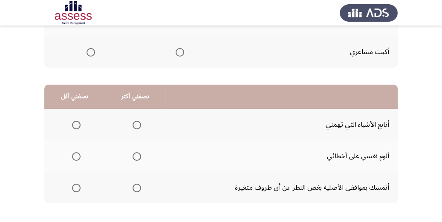
scroll to position [170, 0]
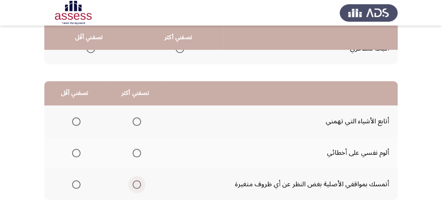
click at [136, 181] on span "Select an option" at bounding box center [136, 185] width 9 height 9
click at [136, 181] on input "Select an option" at bounding box center [136, 185] width 9 height 9
click at [77, 149] on span "Select an option" at bounding box center [76, 153] width 9 height 9
click at [77, 149] on input "Select an option" at bounding box center [76, 153] width 9 height 9
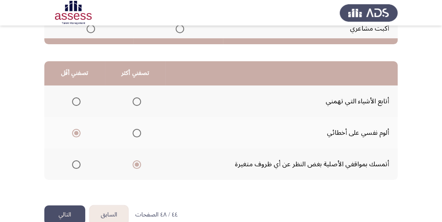
scroll to position [207, 0]
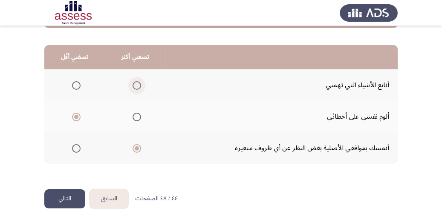
click at [137, 85] on span "Select an option" at bounding box center [136, 85] width 9 height 9
click at [137, 85] on input "Select an option" at bounding box center [136, 85] width 9 height 9
click at [75, 150] on span "Select an option" at bounding box center [76, 148] width 9 height 9
click at [75, 150] on input "Select an option" at bounding box center [76, 148] width 9 height 9
click at [65, 196] on button "التالي" at bounding box center [64, 198] width 41 height 19
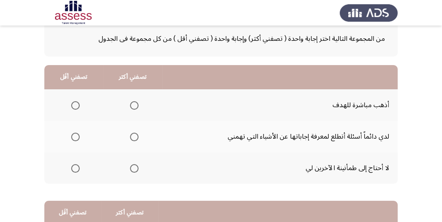
scroll to position [68, 0]
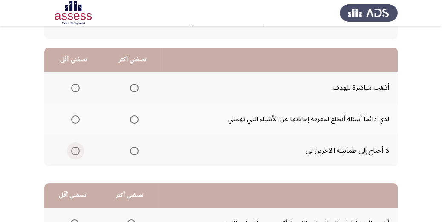
click at [73, 153] on span "Select an option" at bounding box center [75, 151] width 9 height 9
click at [73, 153] on input "Select an option" at bounding box center [75, 151] width 9 height 9
click at [130, 121] on span "Select an option" at bounding box center [134, 119] width 9 height 9
click at [130, 121] on input "Select an option" at bounding box center [134, 119] width 9 height 9
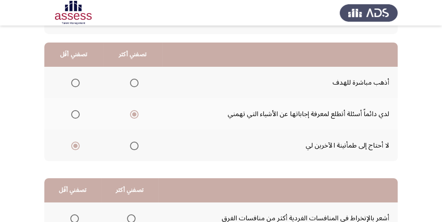
scroll to position [170, 0]
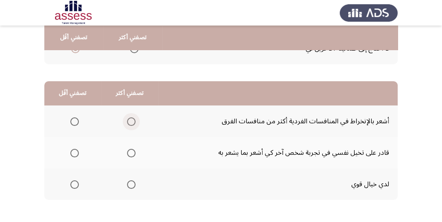
click at [132, 123] on span "Select an option" at bounding box center [131, 122] width 9 height 9
click at [132, 123] on input "Select an option" at bounding box center [131, 122] width 9 height 9
click at [73, 149] on span "Select an option" at bounding box center [74, 153] width 9 height 9
click at [73, 149] on input "Select an option" at bounding box center [74, 153] width 9 height 9
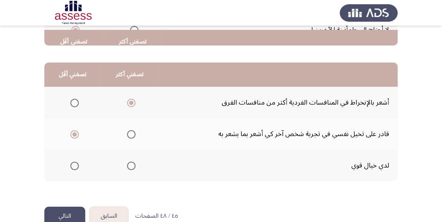
scroll to position [207, 0]
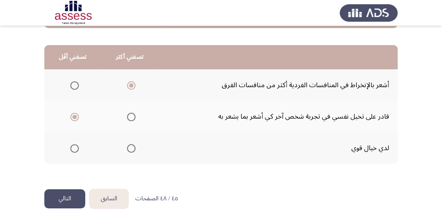
click at [55, 199] on button "التالي" at bounding box center [64, 198] width 41 height 19
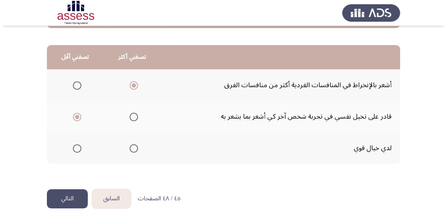
scroll to position [0, 0]
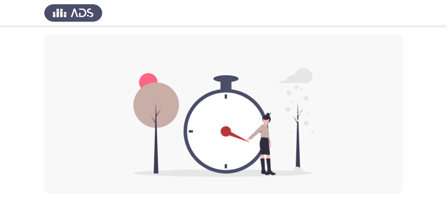
click at [285, 169] on img at bounding box center [223, 122] width 180 height 109
drag, startPoint x: 289, startPoint y: 150, endPoint x: 295, endPoint y: 152, distance: 6.5
click at [341, 128] on div at bounding box center [223, 114] width 358 height 160
